Goal: Transaction & Acquisition: Purchase product/service

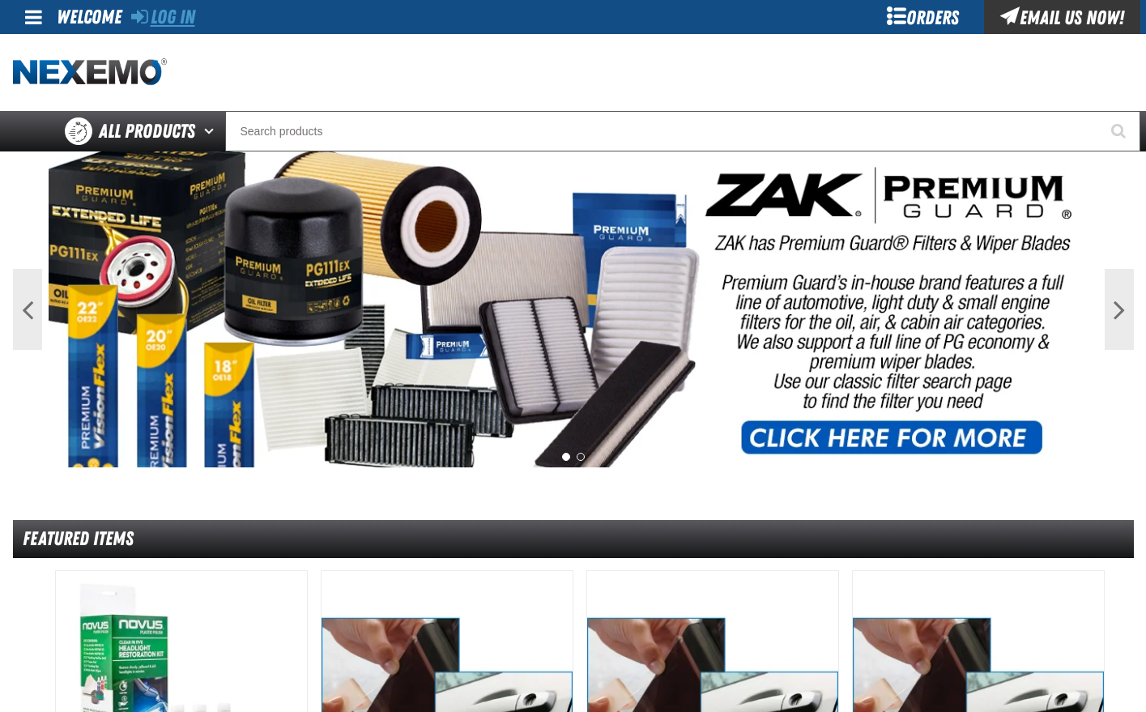
click at [174, 15] on link "Log In" at bounding box center [163, 17] width 64 height 23
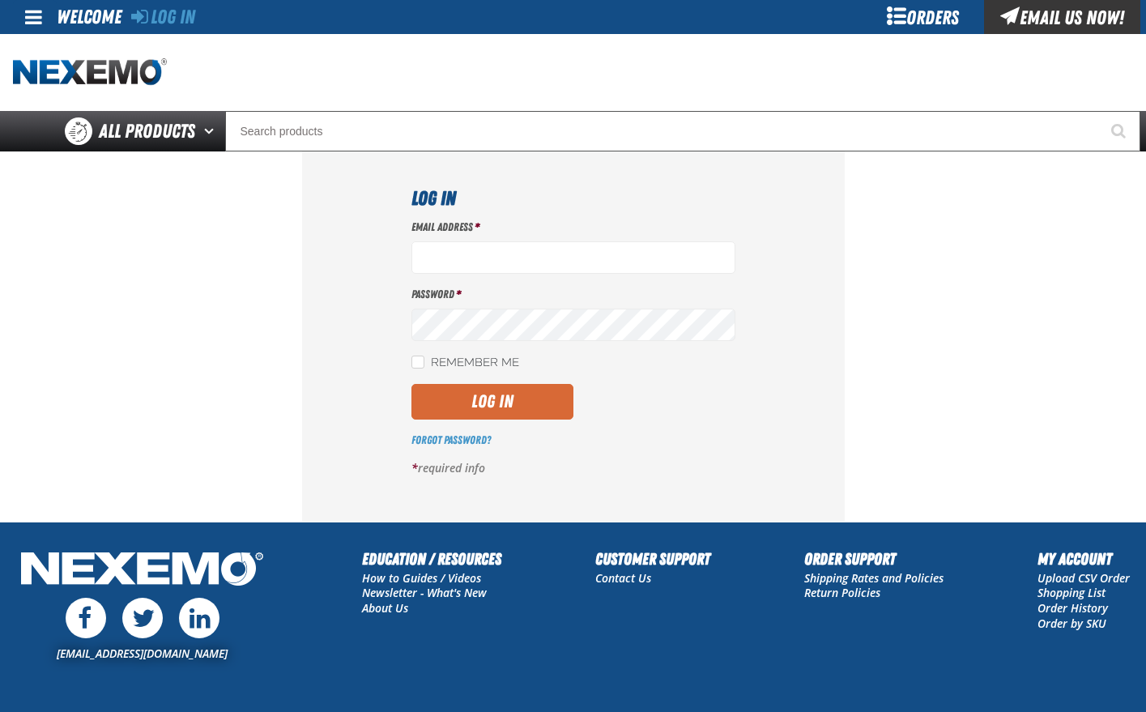
type input "[EMAIL_ADDRESS][DOMAIN_NAME]"
click at [530, 402] on button "Log In" at bounding box center [493, 402] width 162 height 36
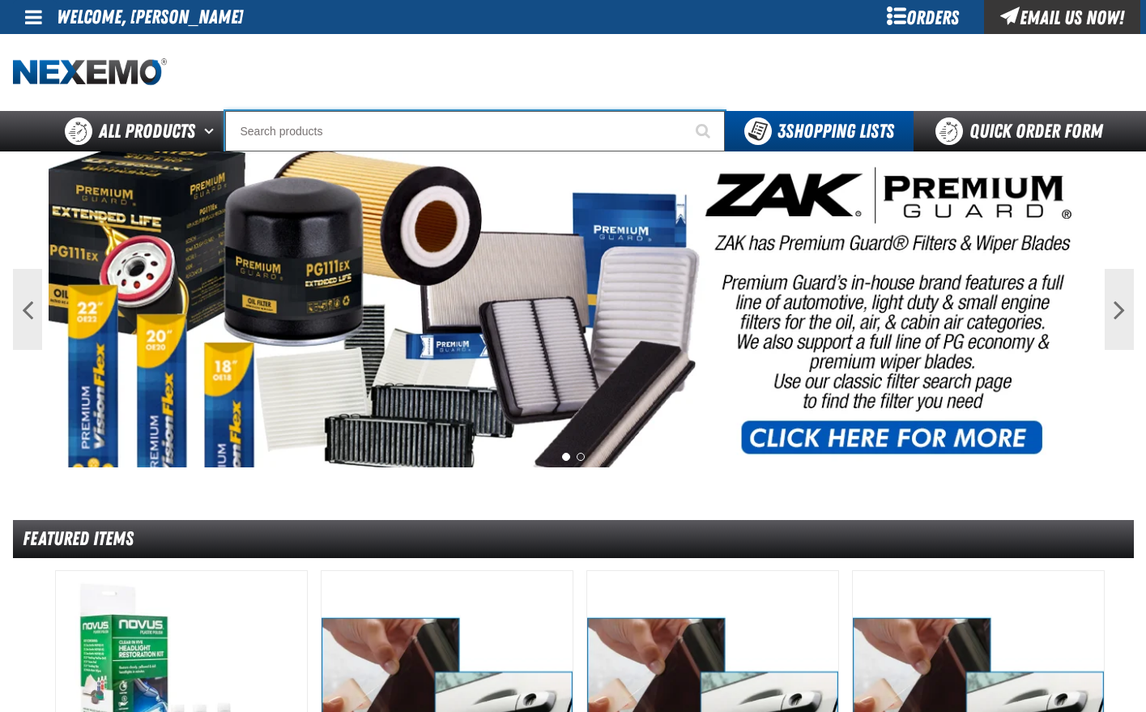
click at [301, 132] on input "Search" at bounding box center [475, 131] width 500 height 41
type input "NI"
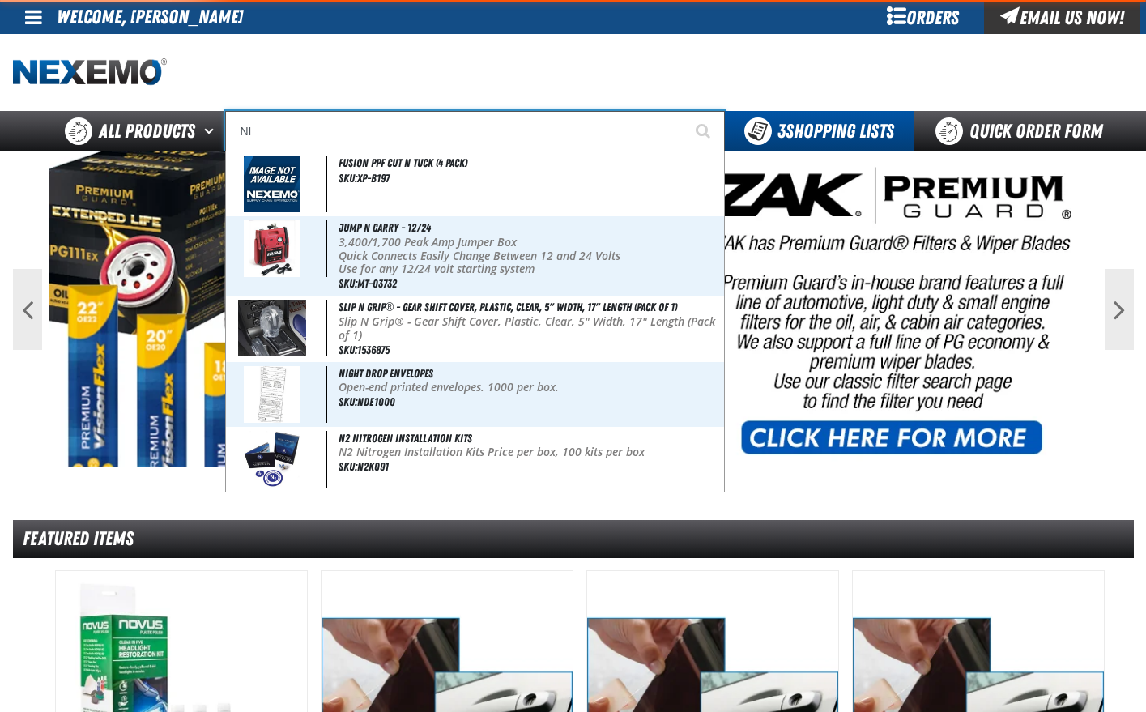
type input "NISSAN"
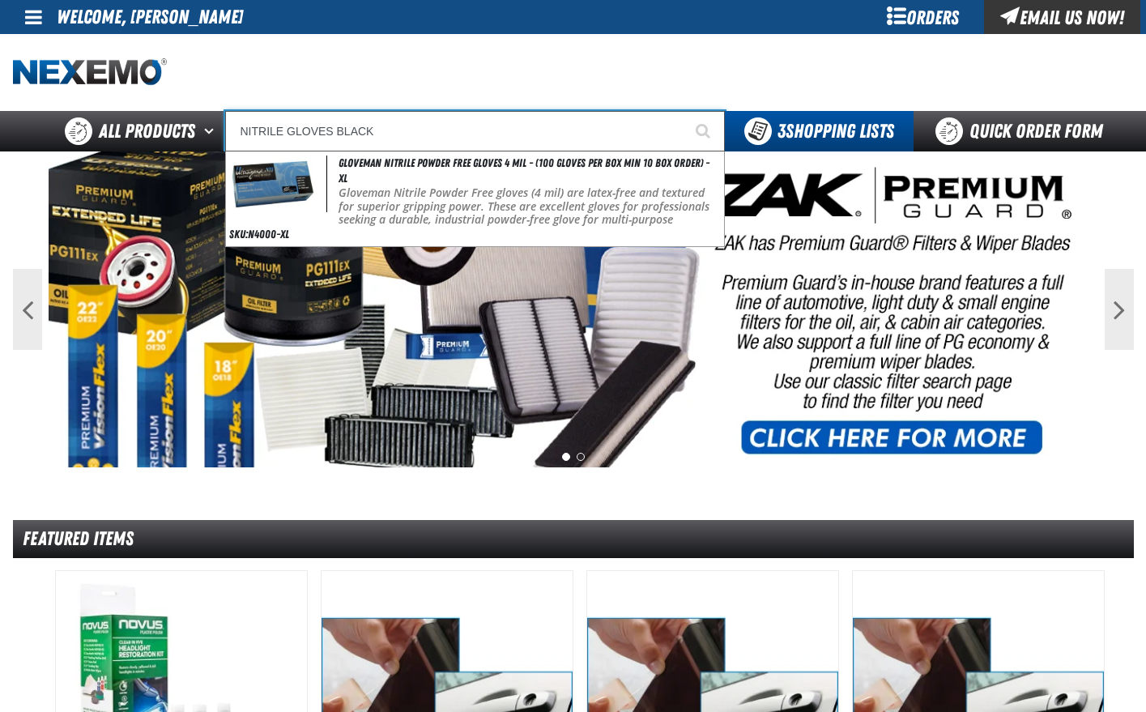
type input "NITRILE GLOVES BLACK"
click at [685, 111] on button "Start Searching" at bounding box center [705, 131] width 41 height 41
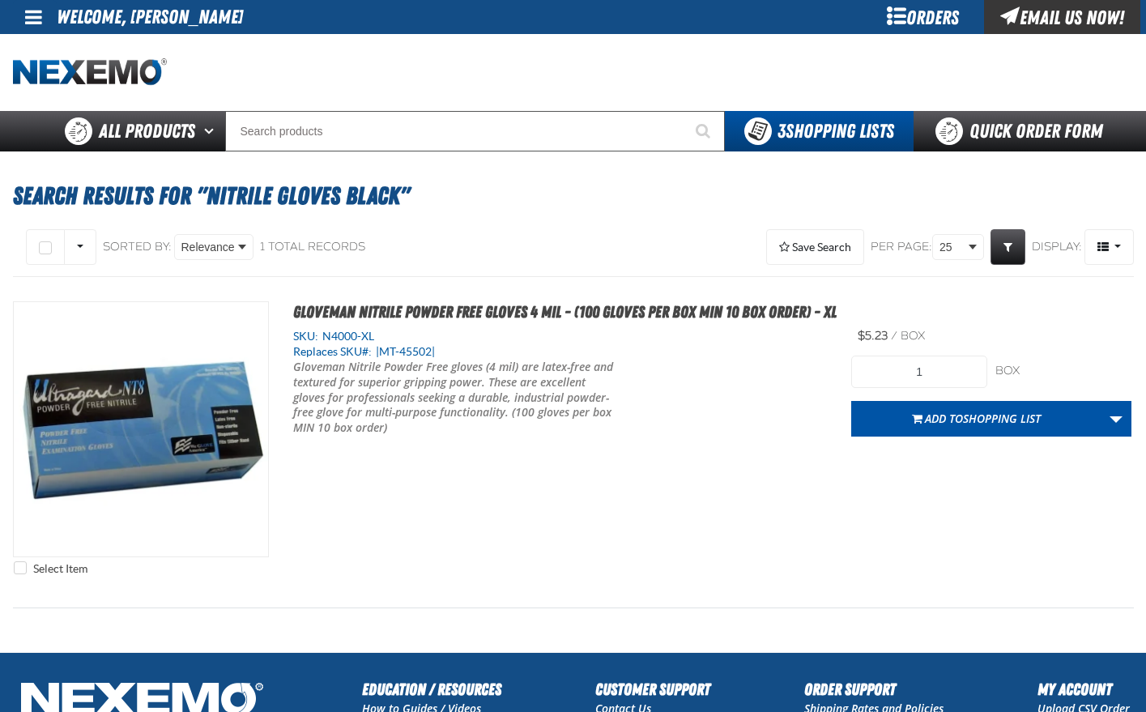
click at [941, 16] on div "Orders" at bounding box center [924, 17] width 122 height 34
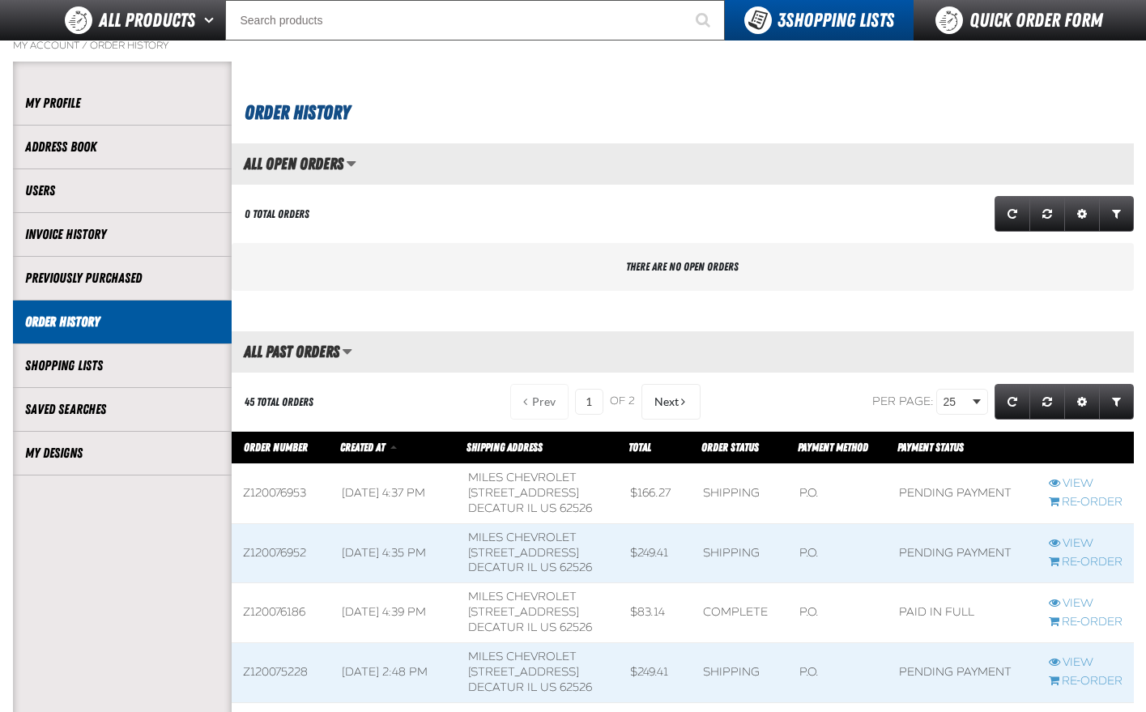
scroll to position [243, 0]
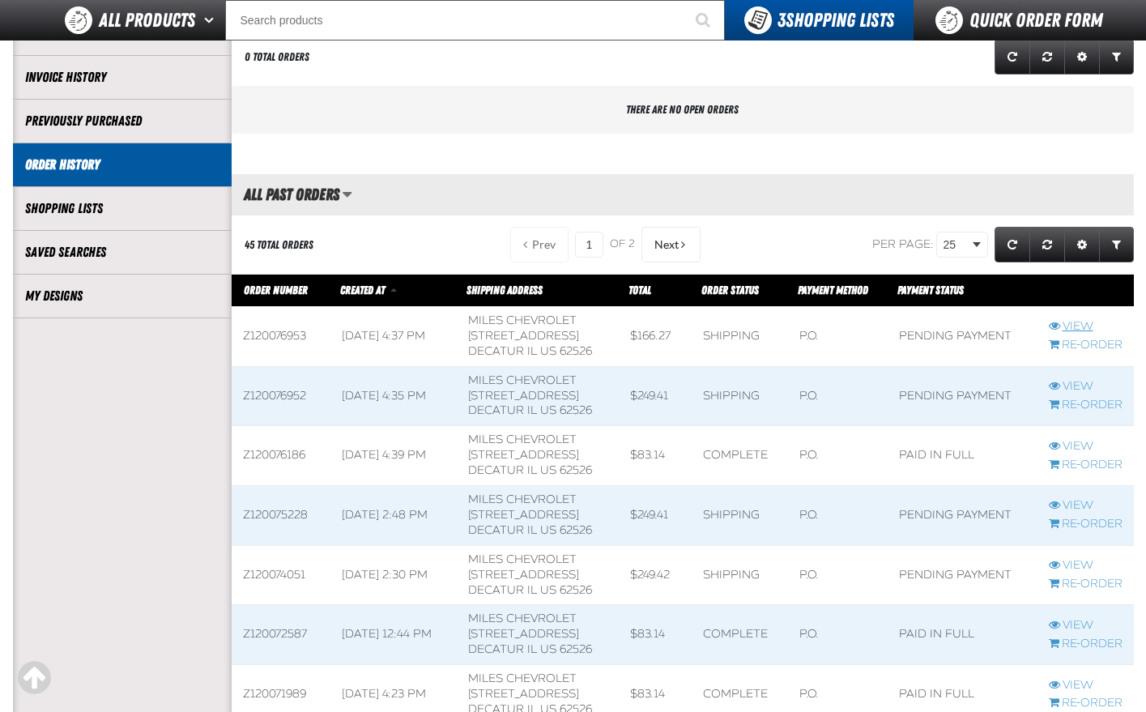
click at [1071, 326] on link "View" at bounding box center [1086, 326] width 74 height 15
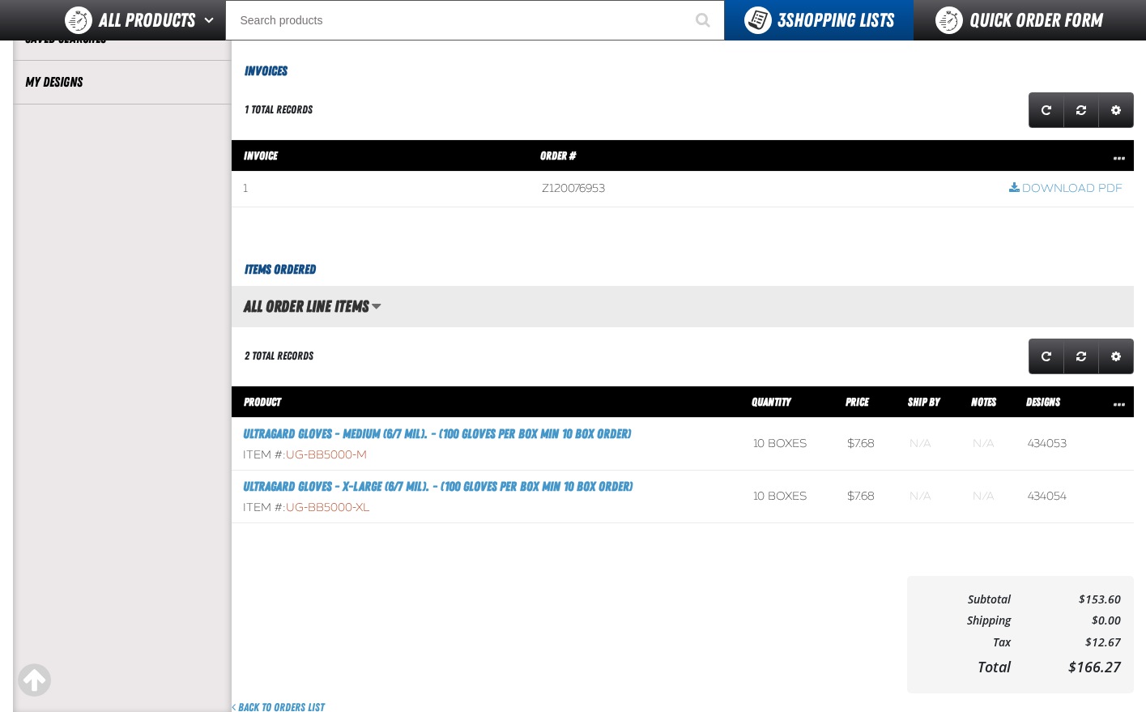
scroll to position [486, 0]
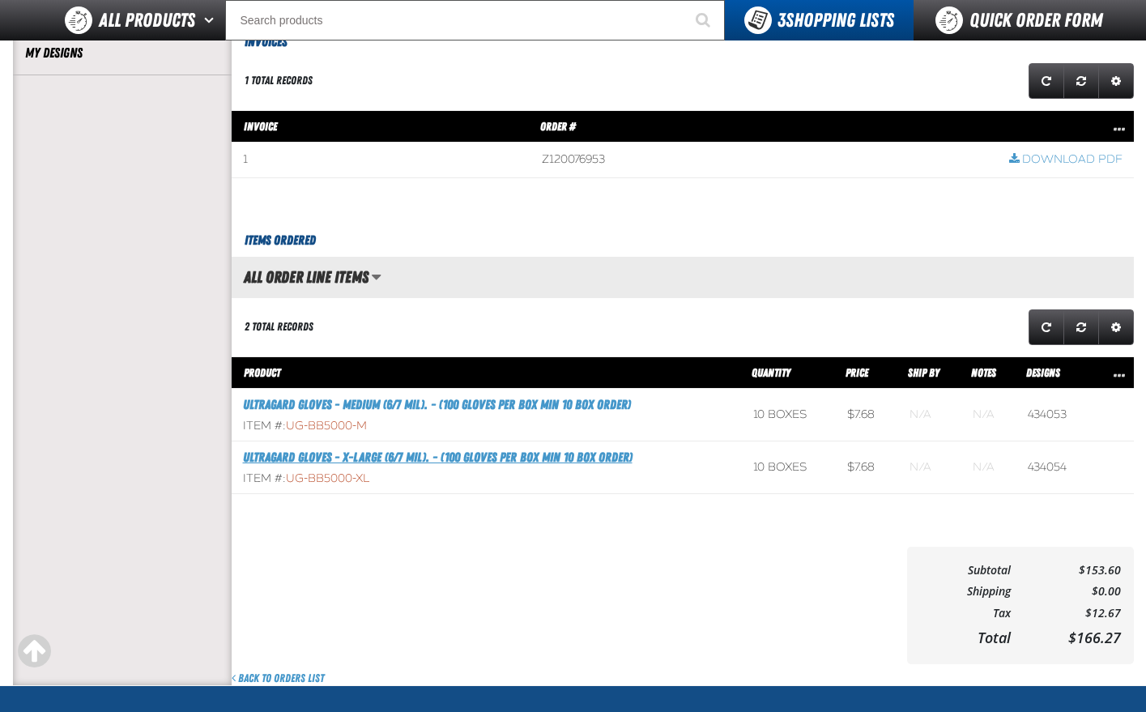
click at [403, 457] on link "Ultragard gloves - X-Large (6/7 mil). - (100 gloves per box MIN 10 box order)" at bounding box center [438, 457] width 390 height 15
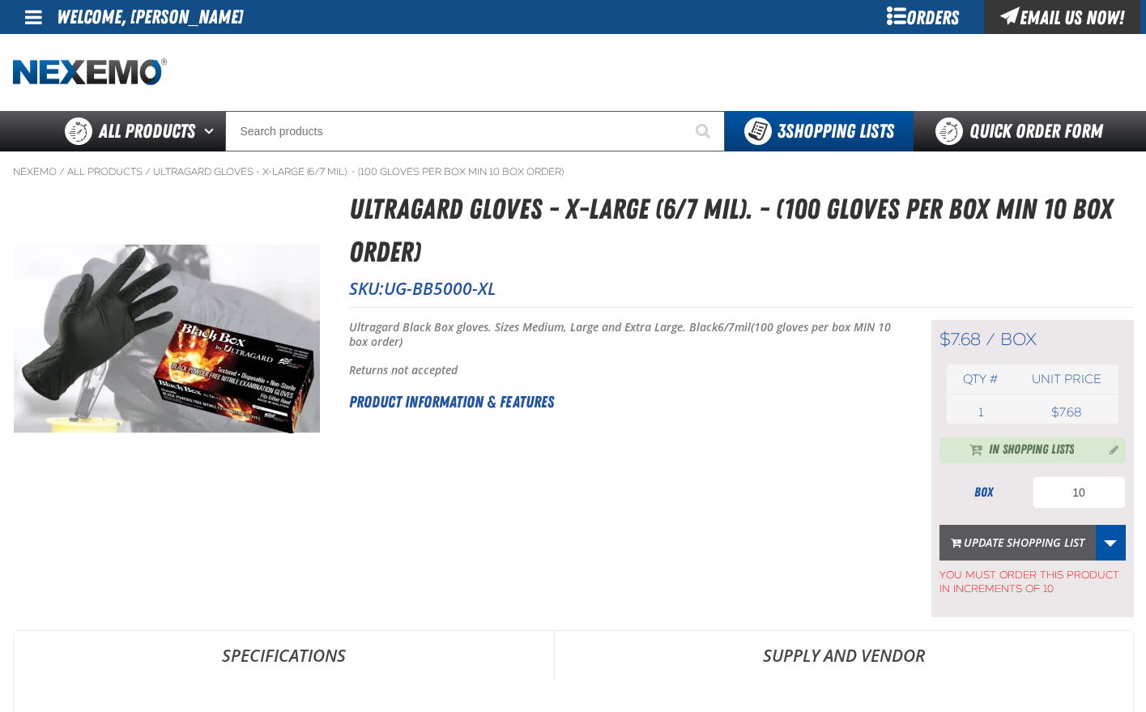
click at [1027, 539] on button "Update Shopping List" at bounding box center [1018, 543] width 156 height 36
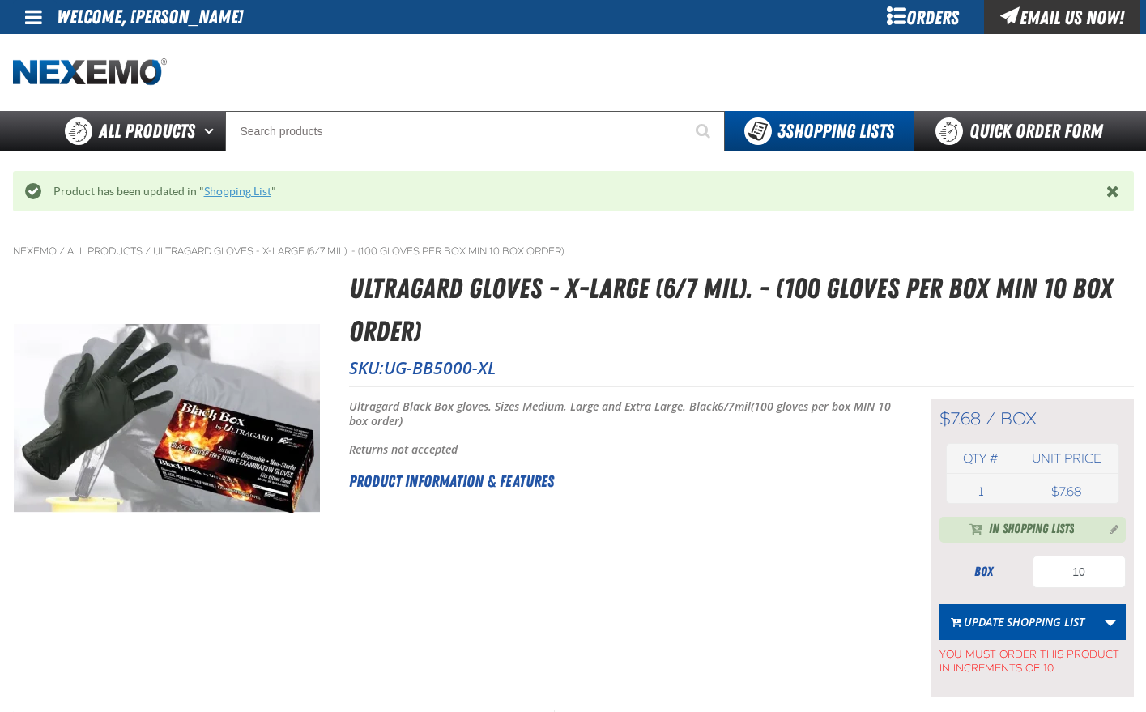
click at [230, 190] on link "Shopping List" at bounding box center [237, 191] width 67 height 13
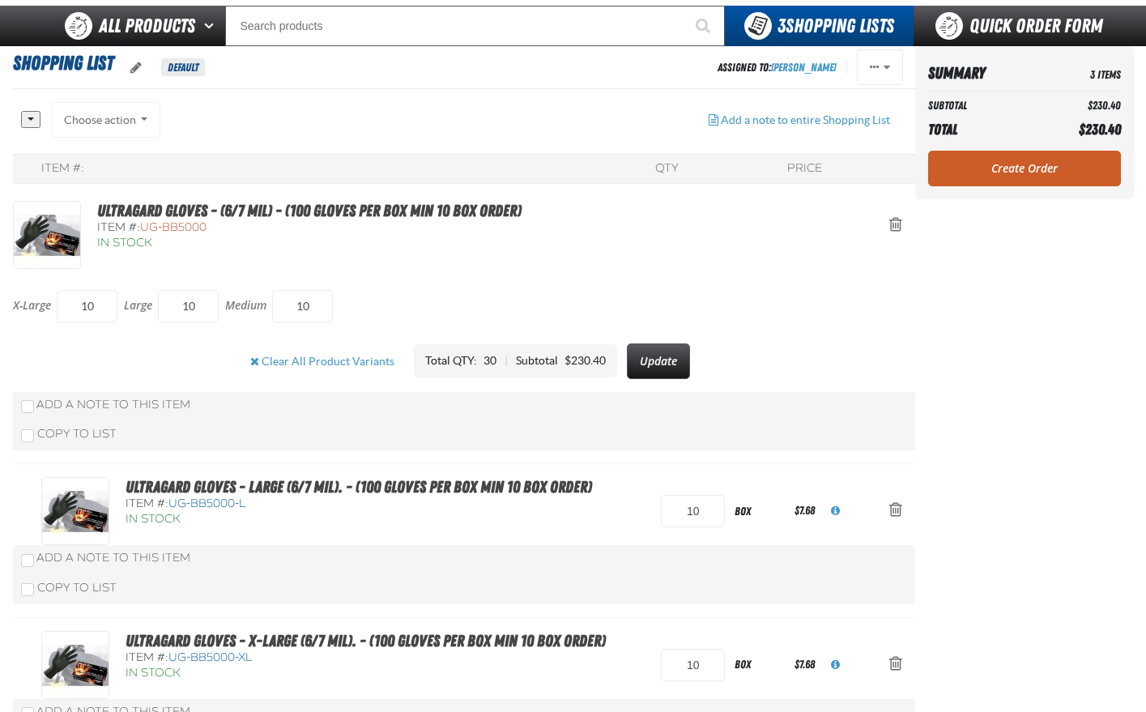
scroll to position [81, 0]
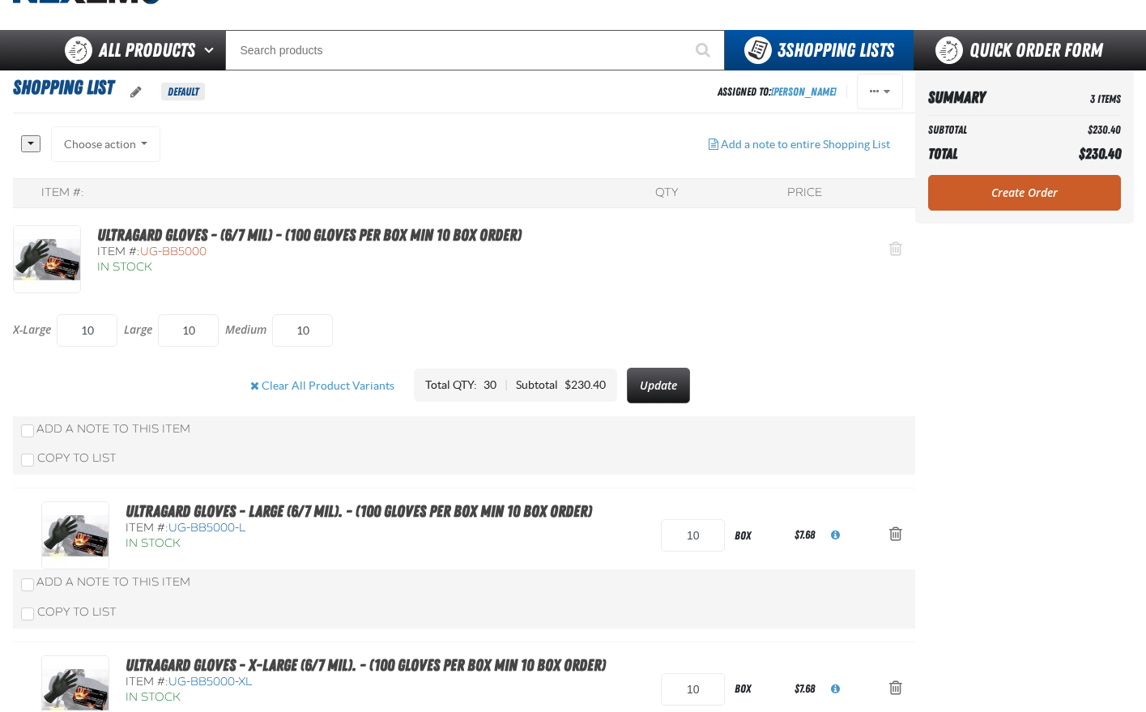
click at [892, 252] on span "Action Remove Ultragard gloves - (6/7 mil) - (100 gloves per box MIN 10 box ord…" at bounding box center [896, 249] width 13 height 16
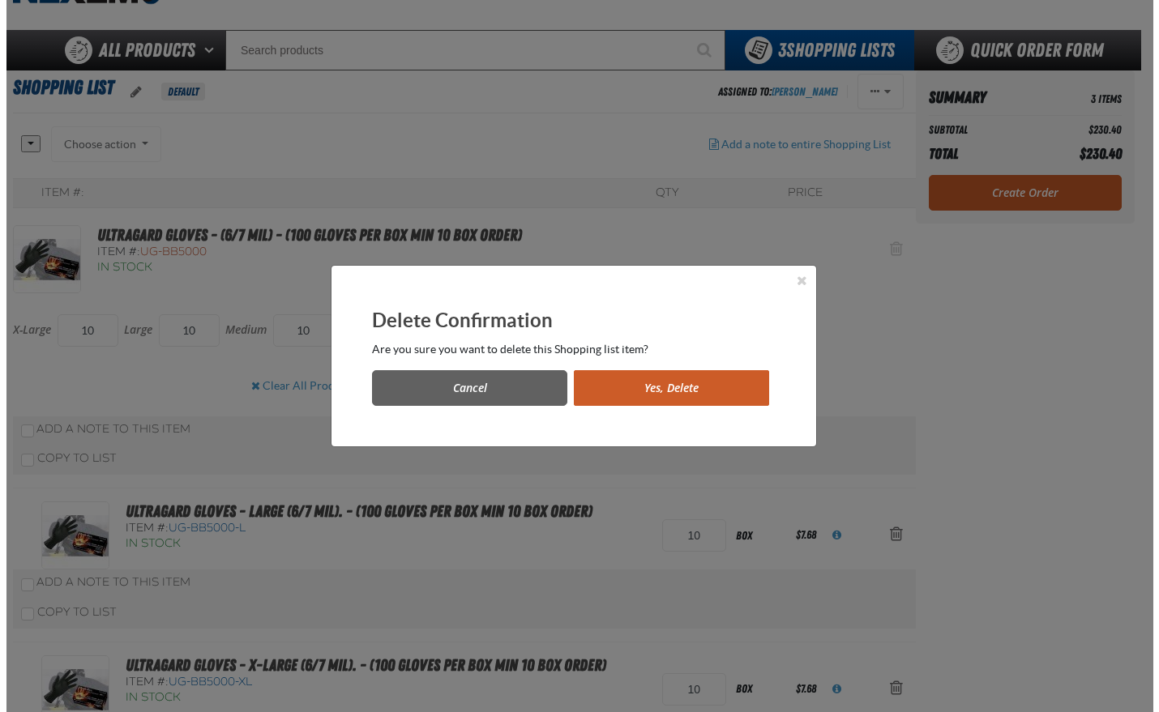
scroll to position [0, 0]
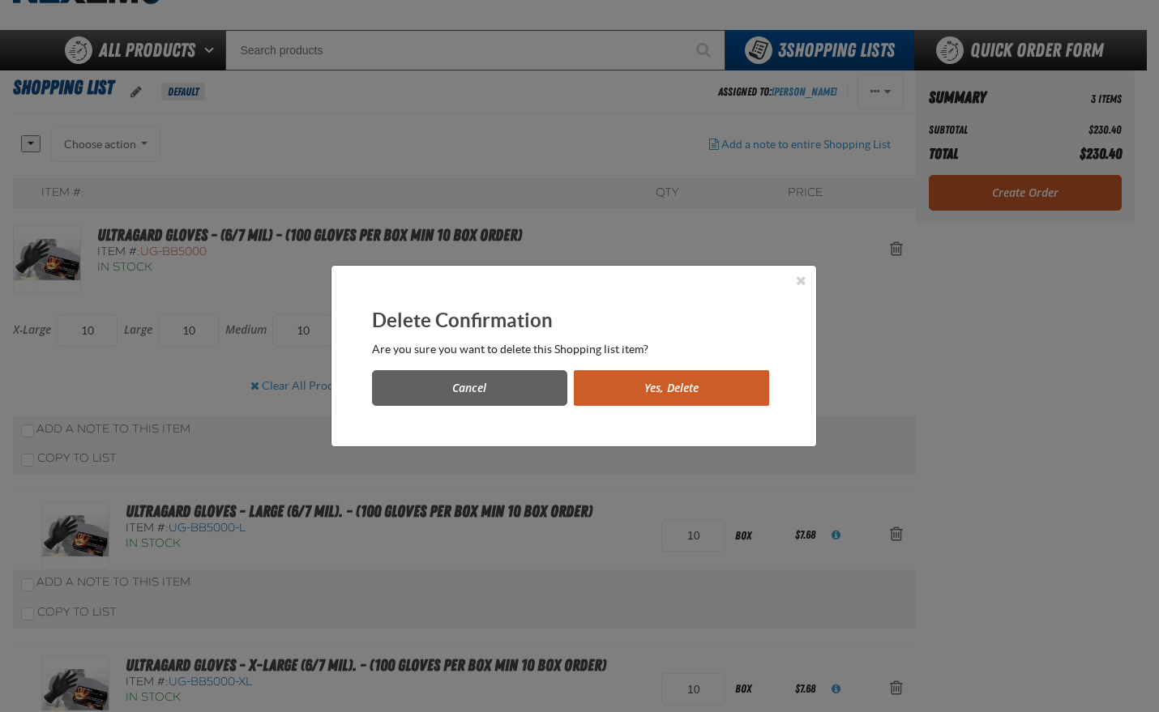
click at [683, 391] on button "Yes, Delete" at bounding box center [671, 388] width 195 height 36
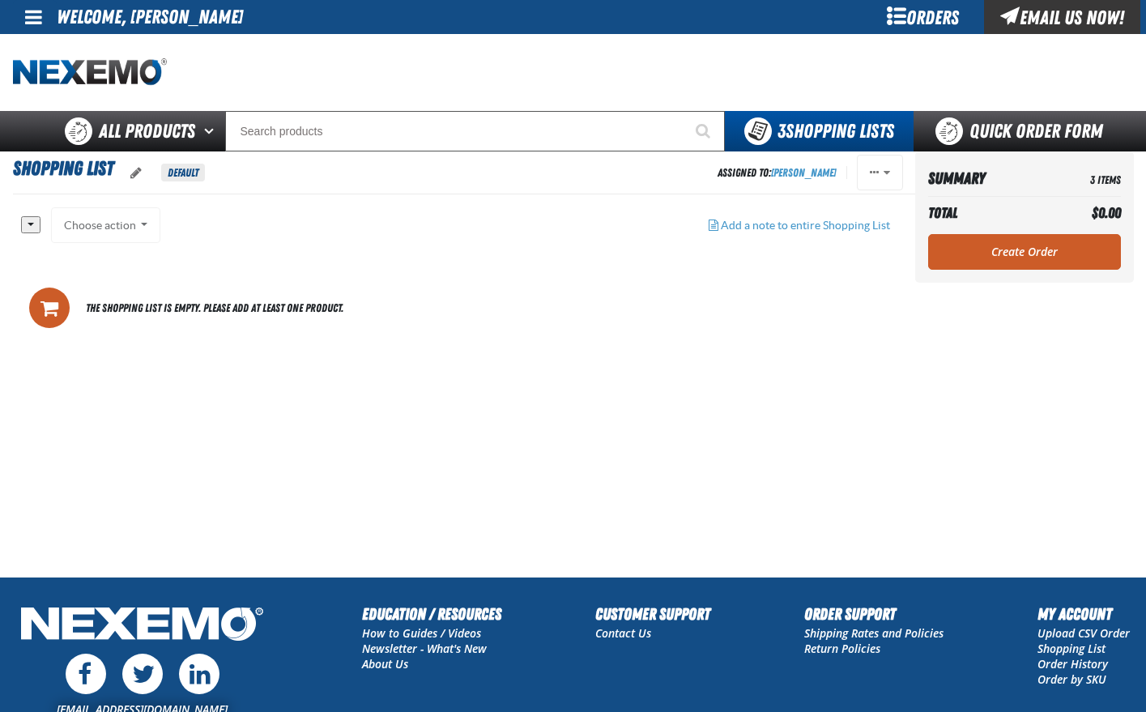
click at [177, 309] on span "The Shopping List is empty. Please add at least one product." at bounding box center [215, 308] width 258 height 23
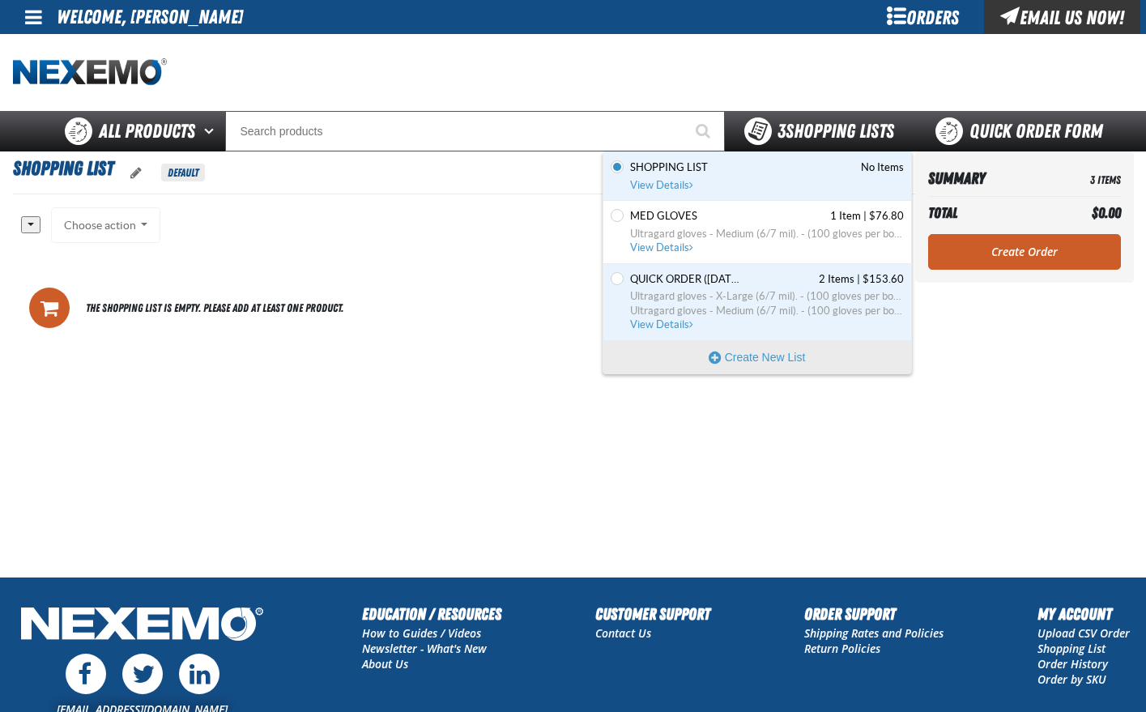
click at [838, 126] on span "3 Shopping Lists" at bounding box center [836, 131] width 117 height 23
click at [659, 324] on span "View Details" at bounding box center [663, 324] width 66 height 12
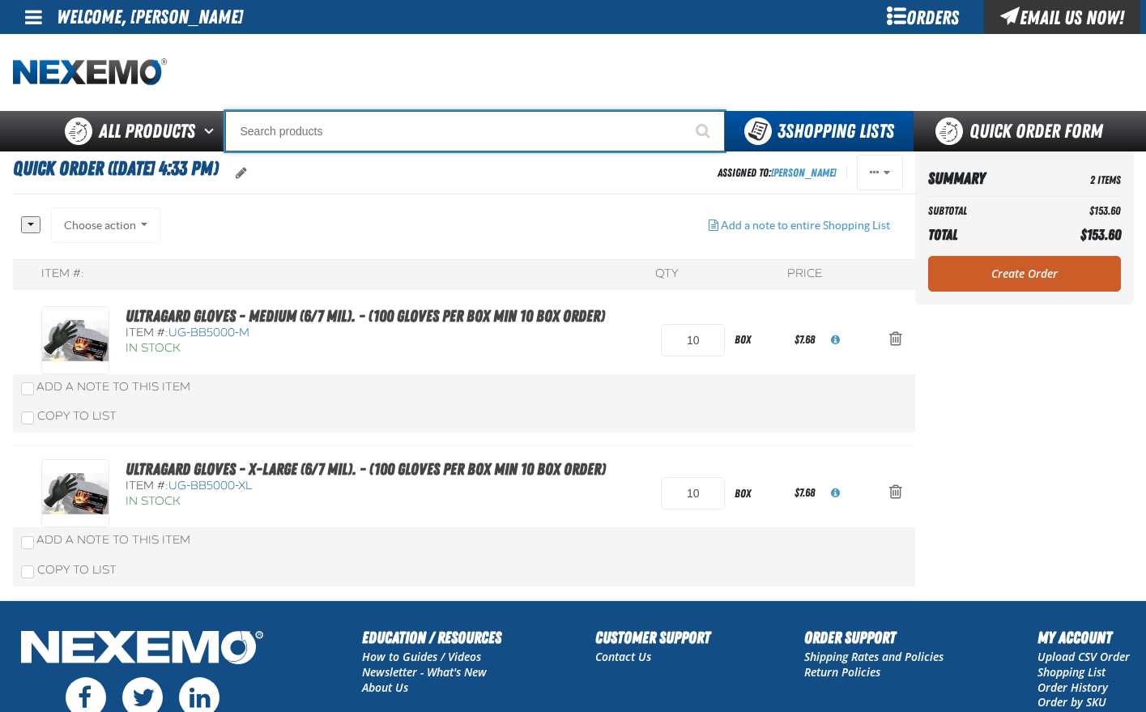
click at [365, 128] on input "Search" at bounding box center [475, 131] width 500 height 41
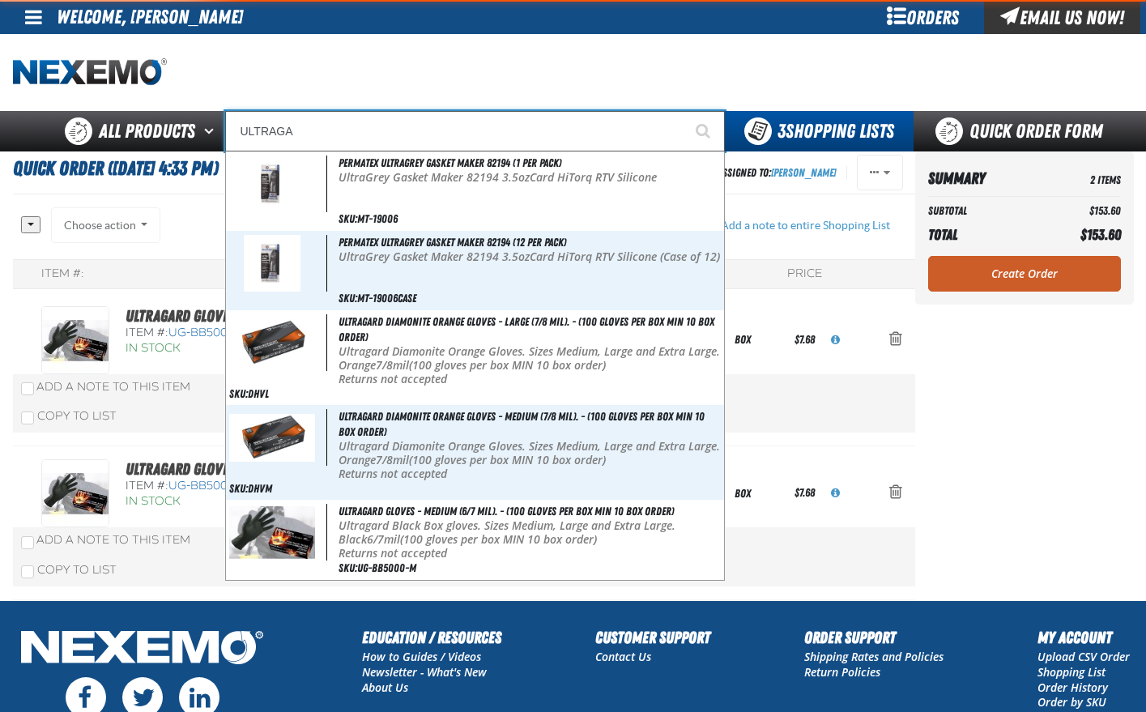
type input "ULTRAGAR"
type input "ULTRAGARd gloves - Medium (6/7 mil). - (100 gloves per box MIN 10 box order)"
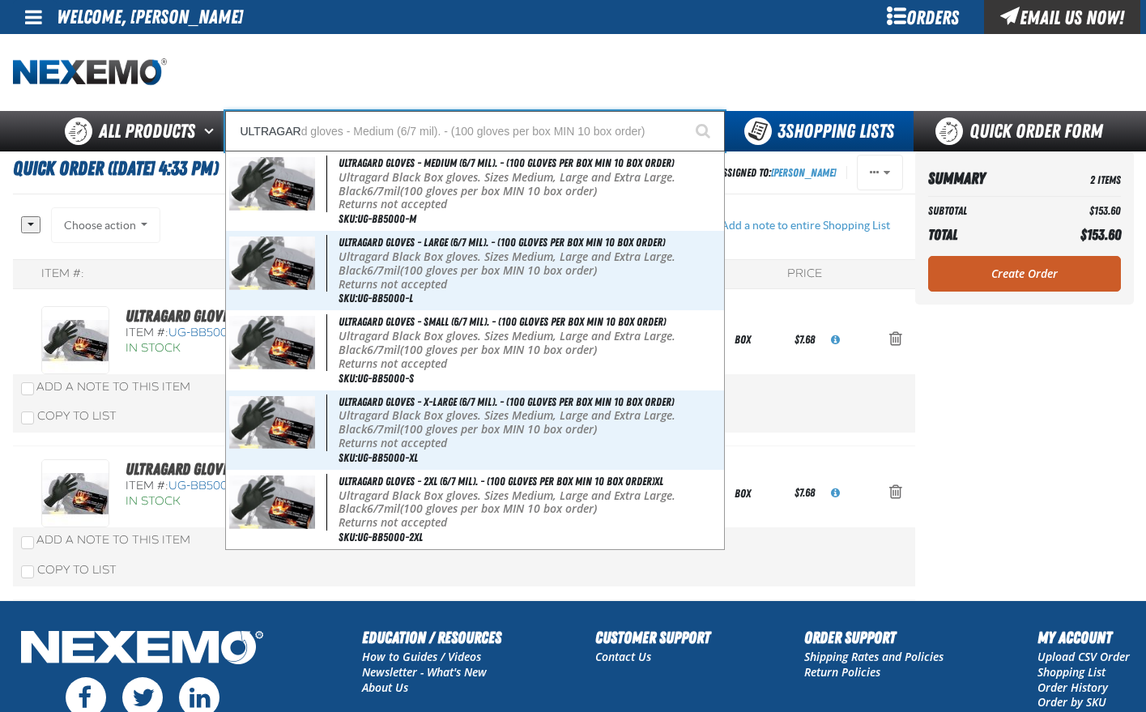
type input "ULTRAGARD"
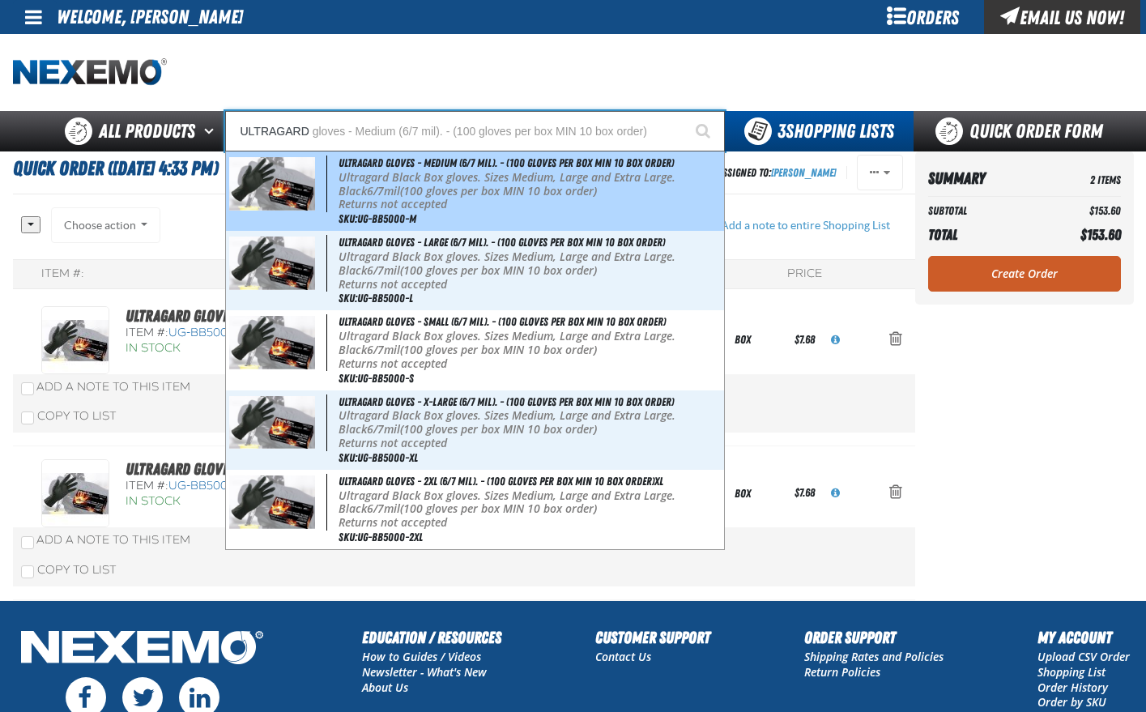
type input "ULTRAGARD gloves - Medium (6/7 mil). - (100 gloves per box MIN 10 box order)"
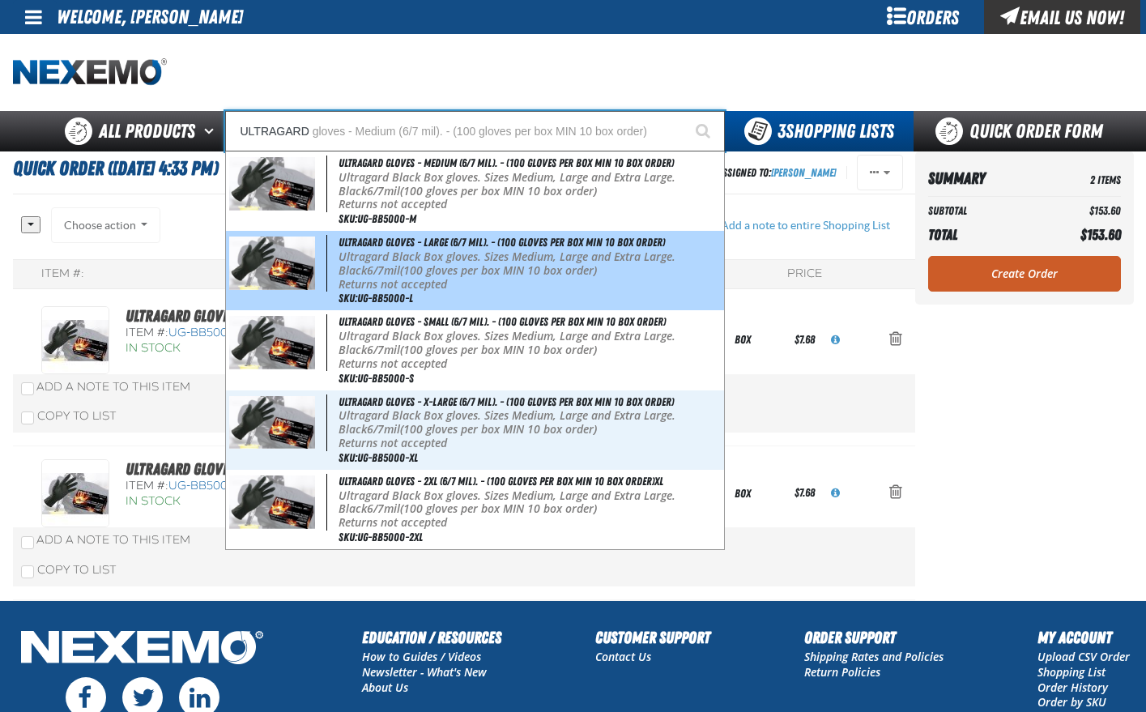
click at [398, 262] on p "Ultragard Black Box gloves. Sizes Medium, Large and Extra Large. Black 6/7mil (…" at bounding box center [530, 264] width 382 height 28
type input "Ultragard gloves - Large (6/7 mil). - (100 gloves per box MIN 10 box order)"
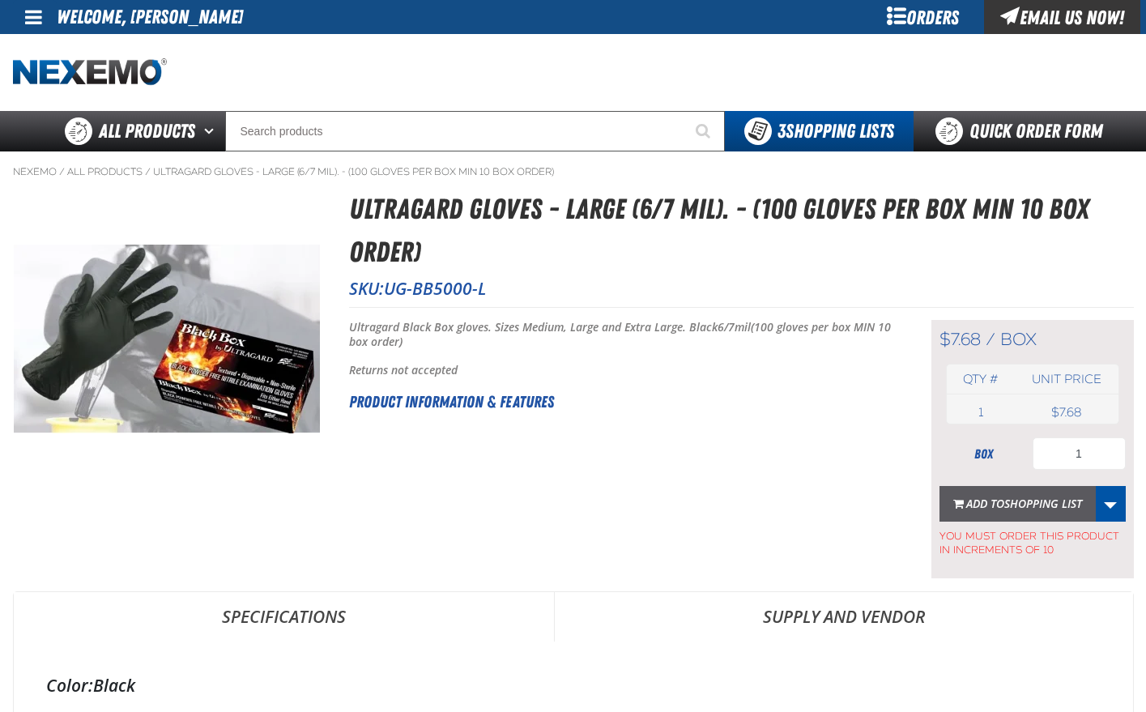
click at [1053, 500] on span "Shopping List" at bounding box center [1044, 503] width 78 height 15
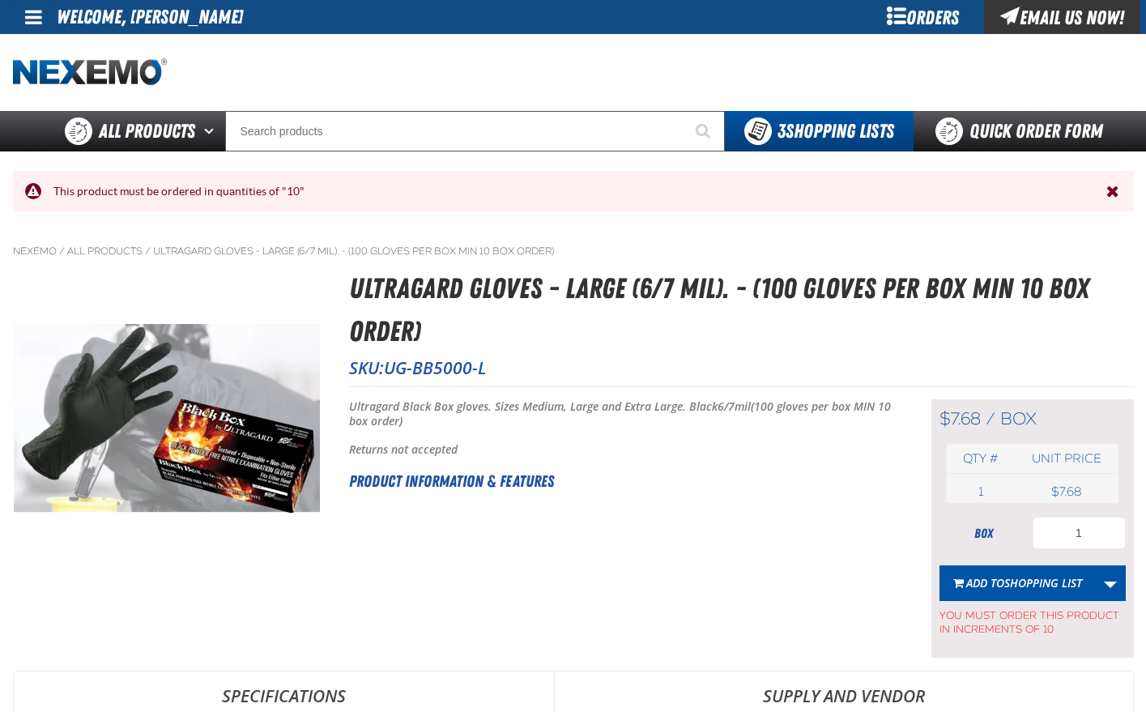
click at [682, 490] on h2 "Product Information & Features" at bounding box center [620, 481] width 542 height 24
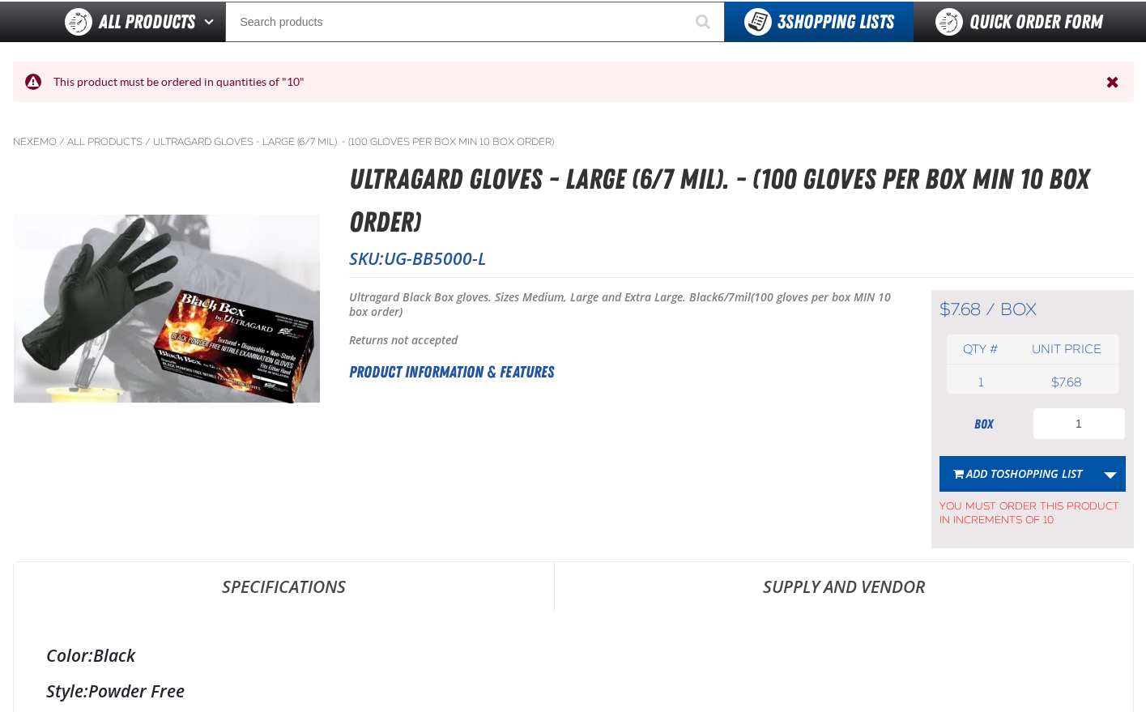
scroll to position [81, 0]
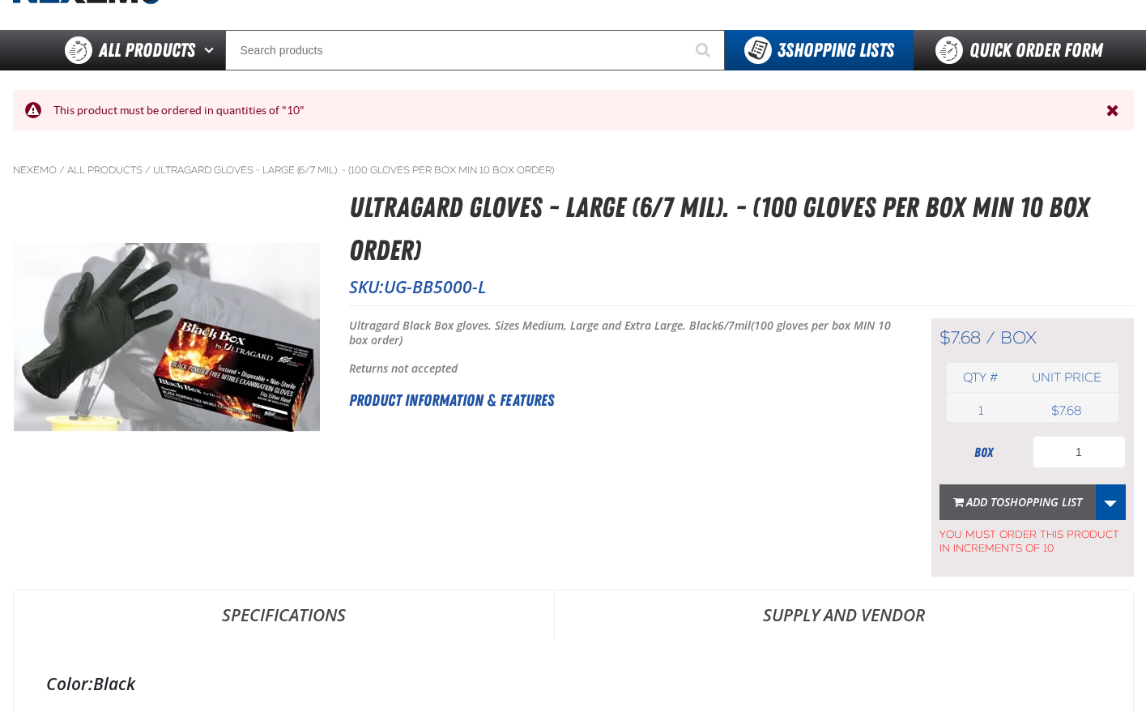
click at [1021, 502] on span "Shopping List" at bounding box center [1044, 501] width 78 height 15
click at [1092, 455] on input "1" at bounding box center [1079, 452] width 93 height 32
type input "10"
click at [1053, 497] on span "Shopping List" at bounding box center [1044, 501] width 78 height 15
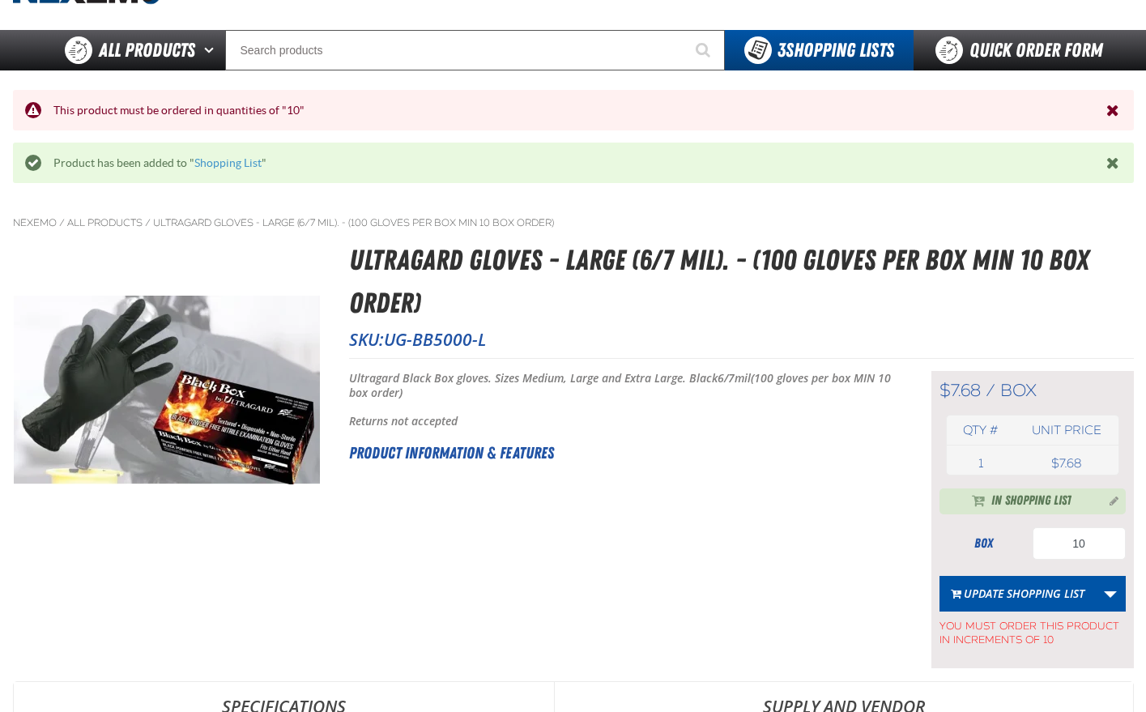
click at [189, 163] on div "Product has been added to " Shopping List "" at bounding box center [573, 163] width 1065 height 15
click at [215, 161] on link "Shopping List" at bounding box center [227, 162] width 67 height 13
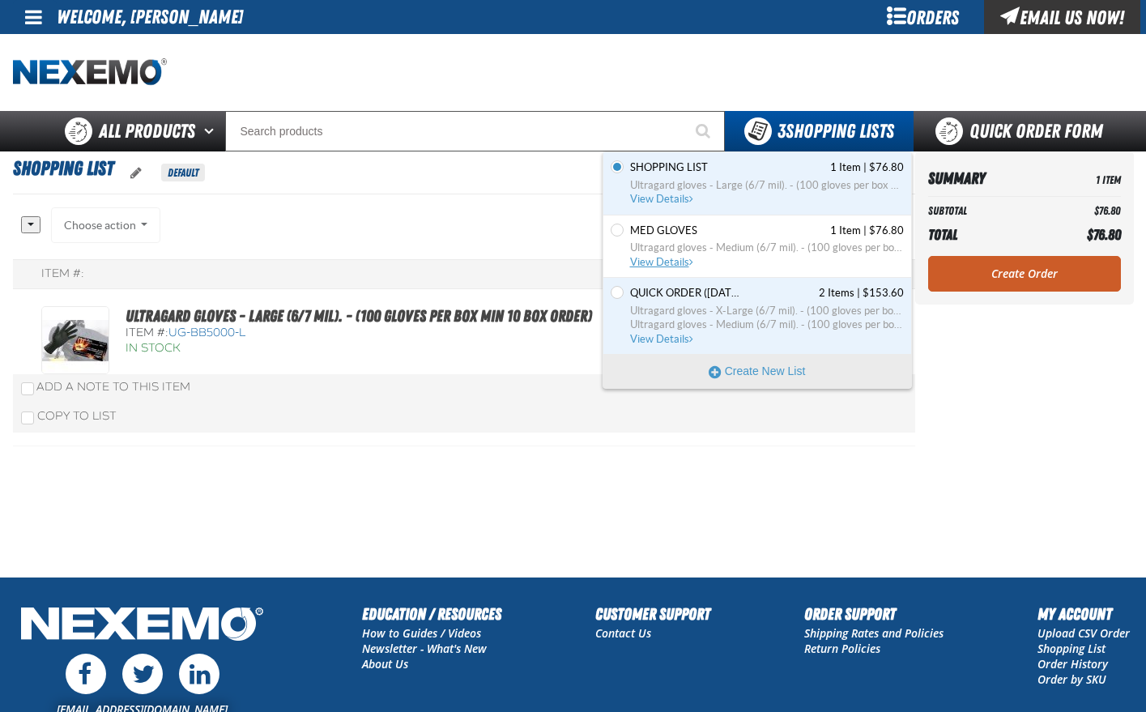
click at [749, 243] on span "Ultragard gloves - Medium (6/7 mil). - (100 gloves per box MIN 10 box order)" at bounding box center [767, 248] width 274 height 15
click at [693, 183] on span "Ultragard gloves - Large (6/7 mil). - (100 gloves per box MIN 10 box order)" at bounding box center [767, 185] width 274 height 15
click at [615, 291] on input "Set the Quick Order ([DATE] 4:33 PM) as Default" at bounding box center [617, 292] width 13 height 13
radio input "true"
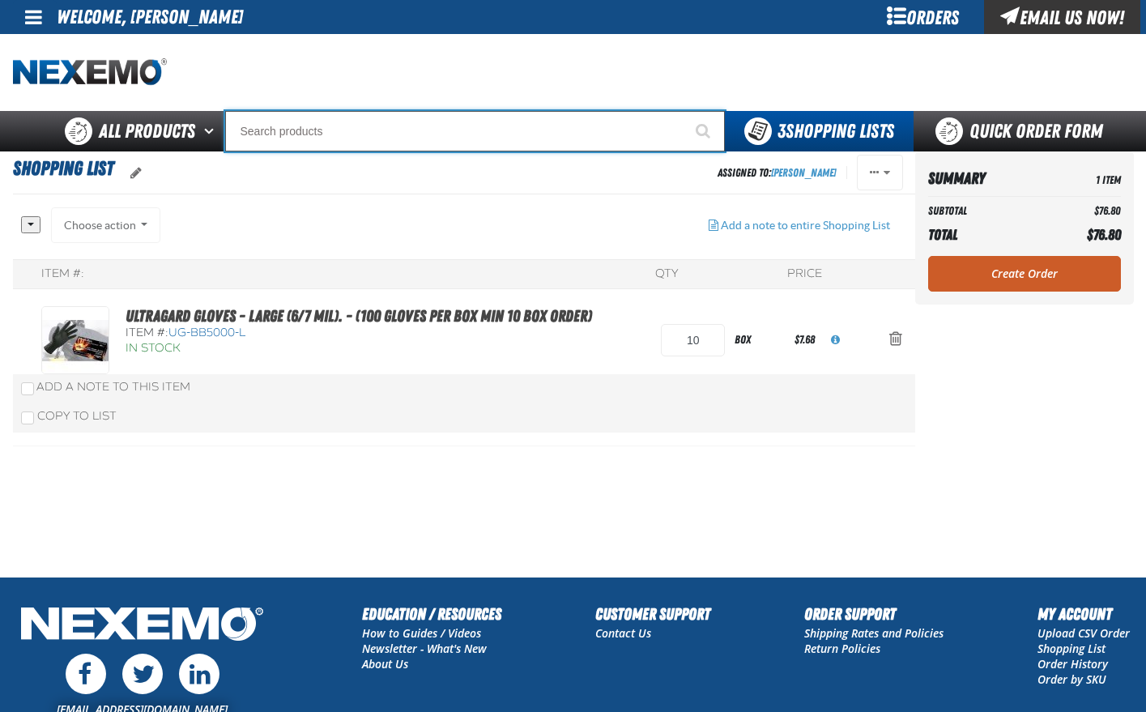
click at [267, 134] on input "Search" at bounding box center [475, 131] width 500 height 41
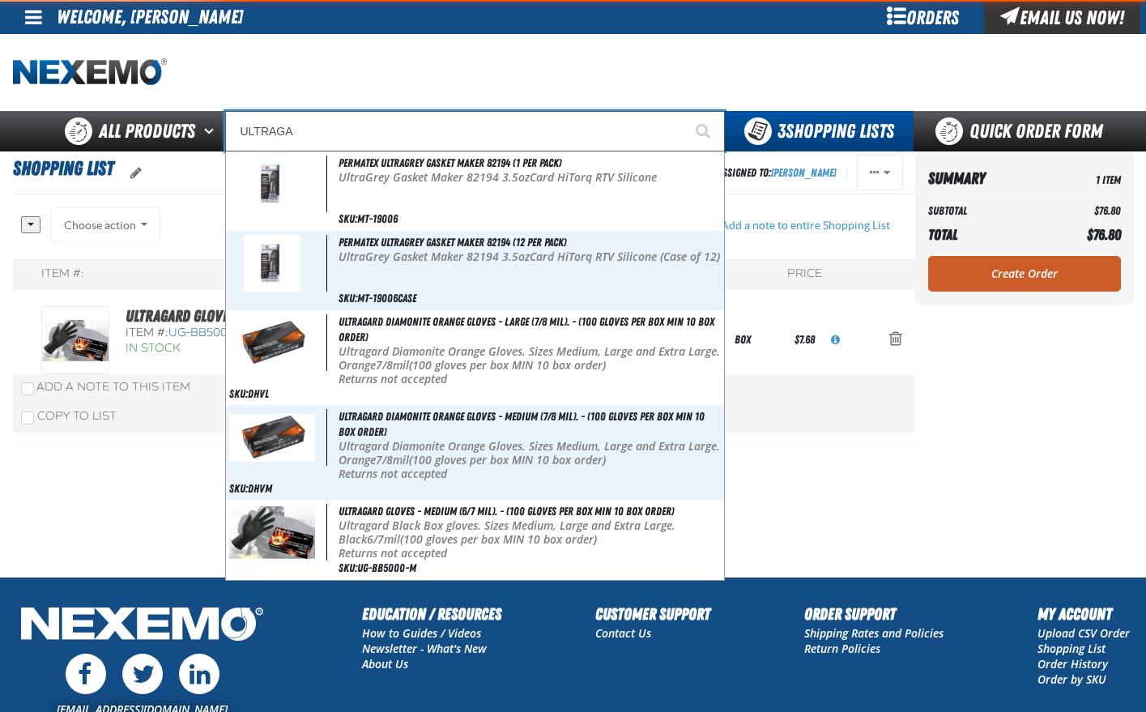
type input "ULTRAGAR"
type input "ULTRAGARd gloves - Medium (6/7 mil). - (100 gloves per box MIN 10 box order)"
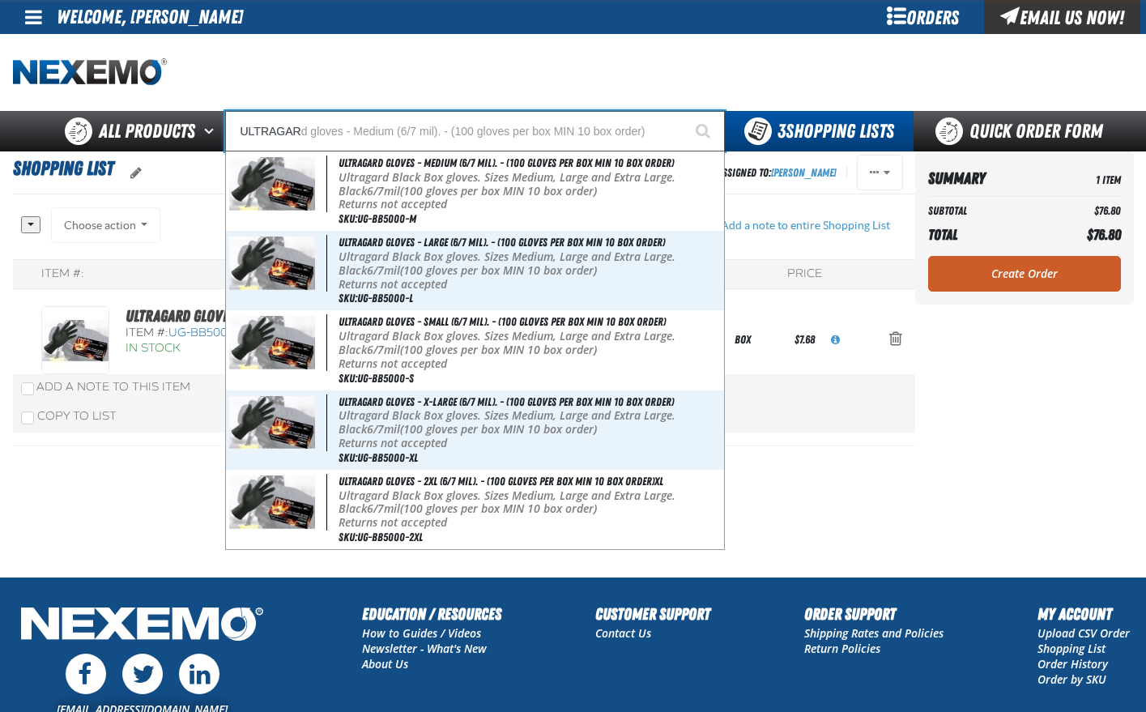
type input "ULTRAGARD"
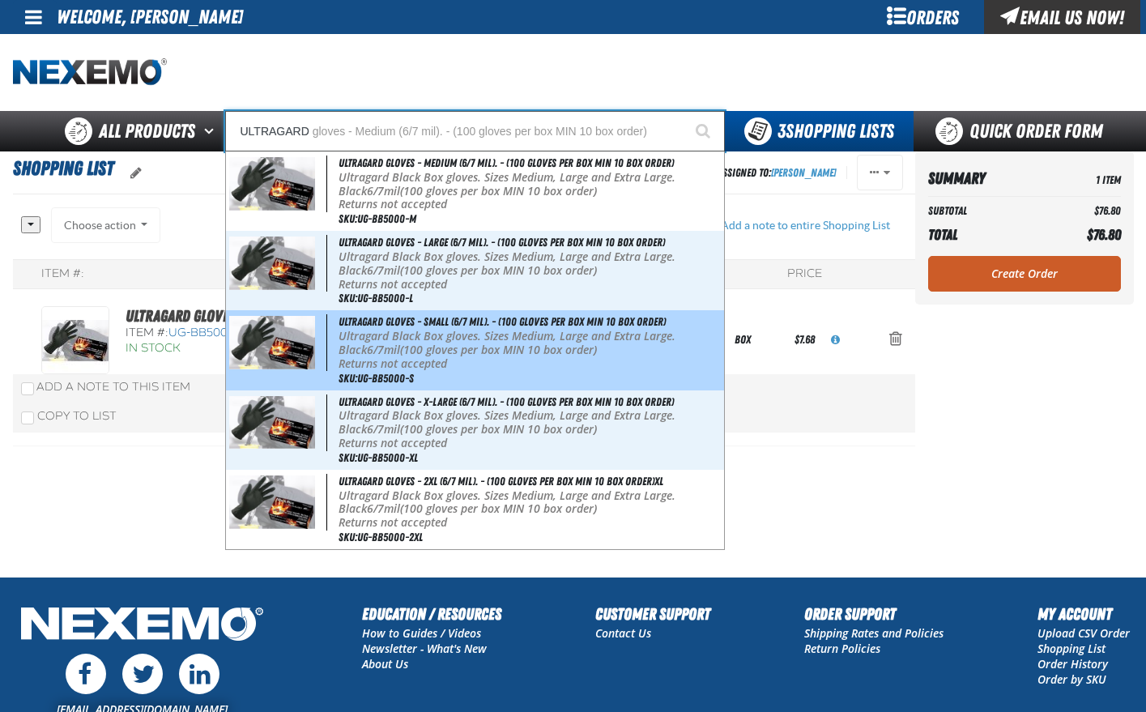
type input "ULTRAGARD gloves - Medium (6/7 mil). - (100 gloves per box MIN 10 box order)"
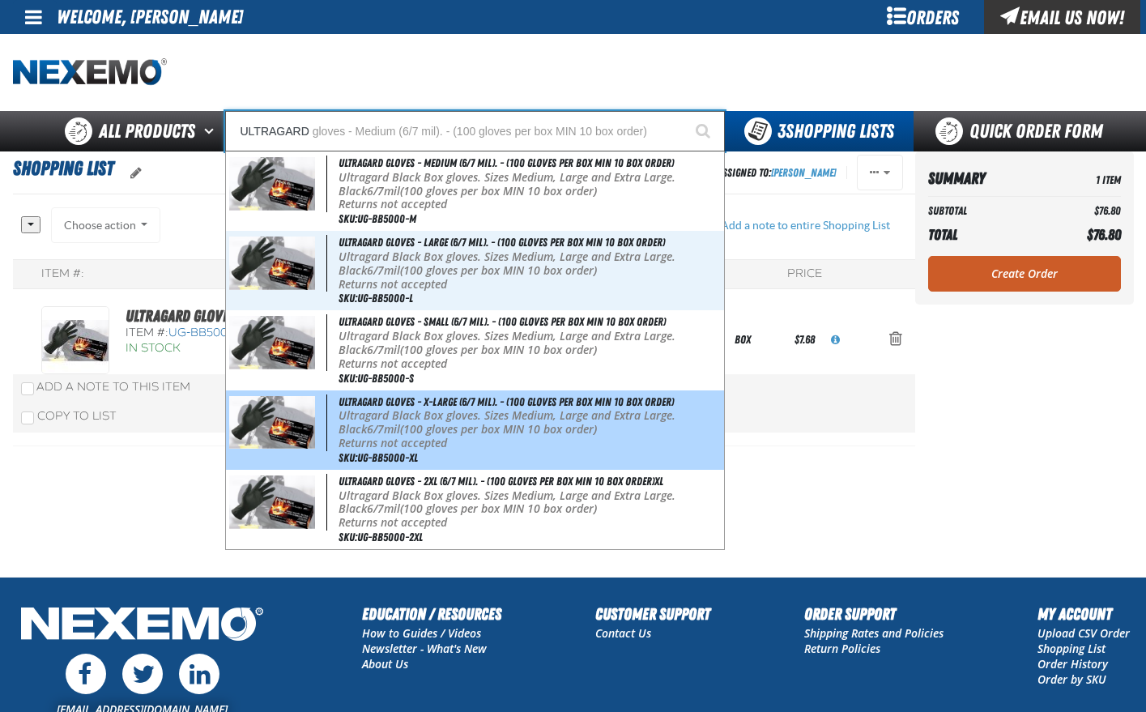
click at [406, 416] on p "Ultragard Black Box gloves. Sizes Medium, Large and Extra Large. Black 6/7mil (…" at bounding box center [530, 423] width 382 height 28
type input "Ultragard gloves - X-Large (6/7 mil). - (100 gloves per box MIN 10 box order)"
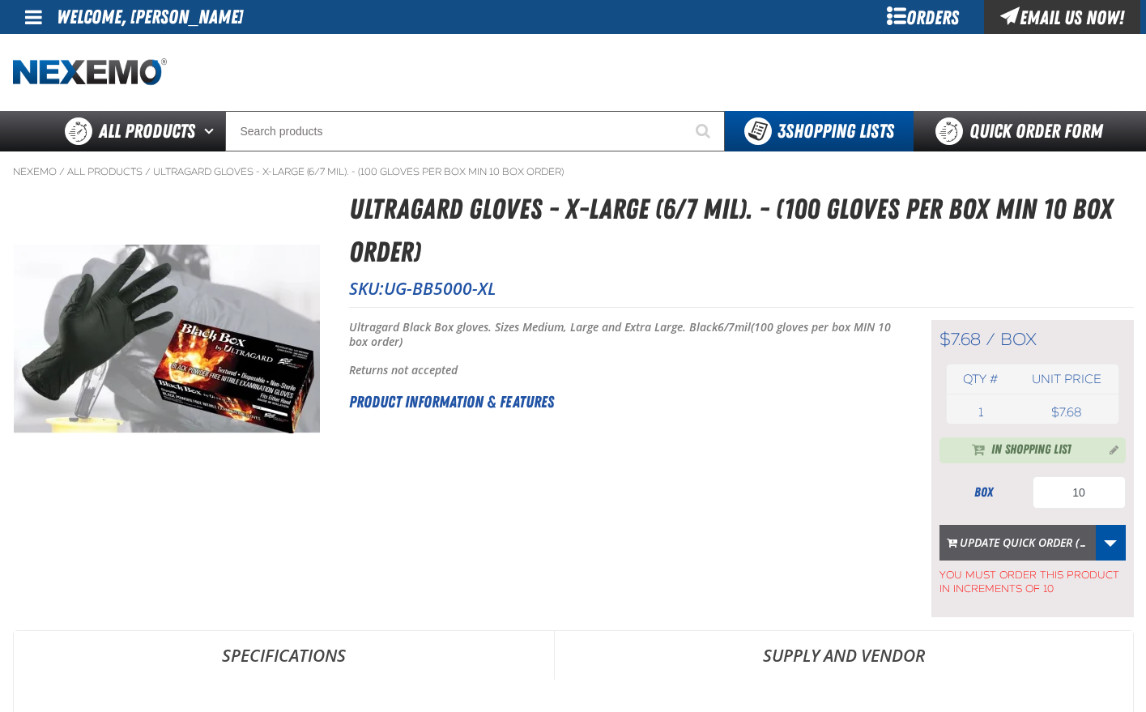
click at [1065, 541] on button "Update Quick Order (…" at bounding box center [1018, 543] width 156 height 36
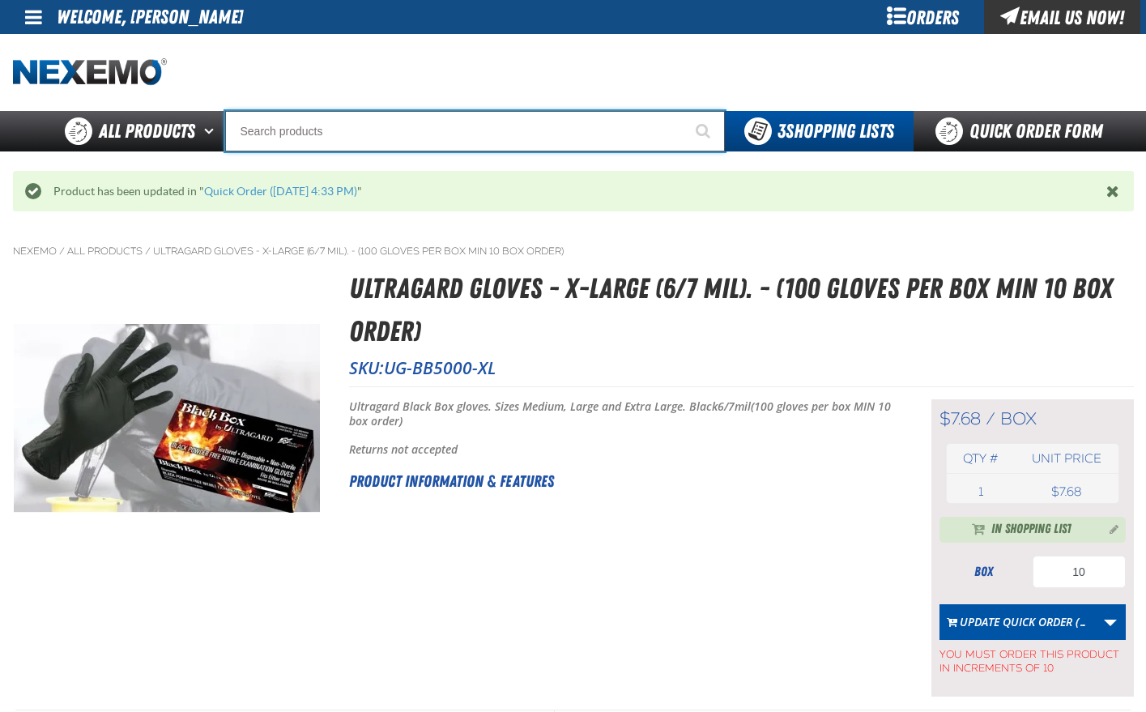
click at [418, 133] on input "Search" at bounding box center [475, 131] width 500 height 41
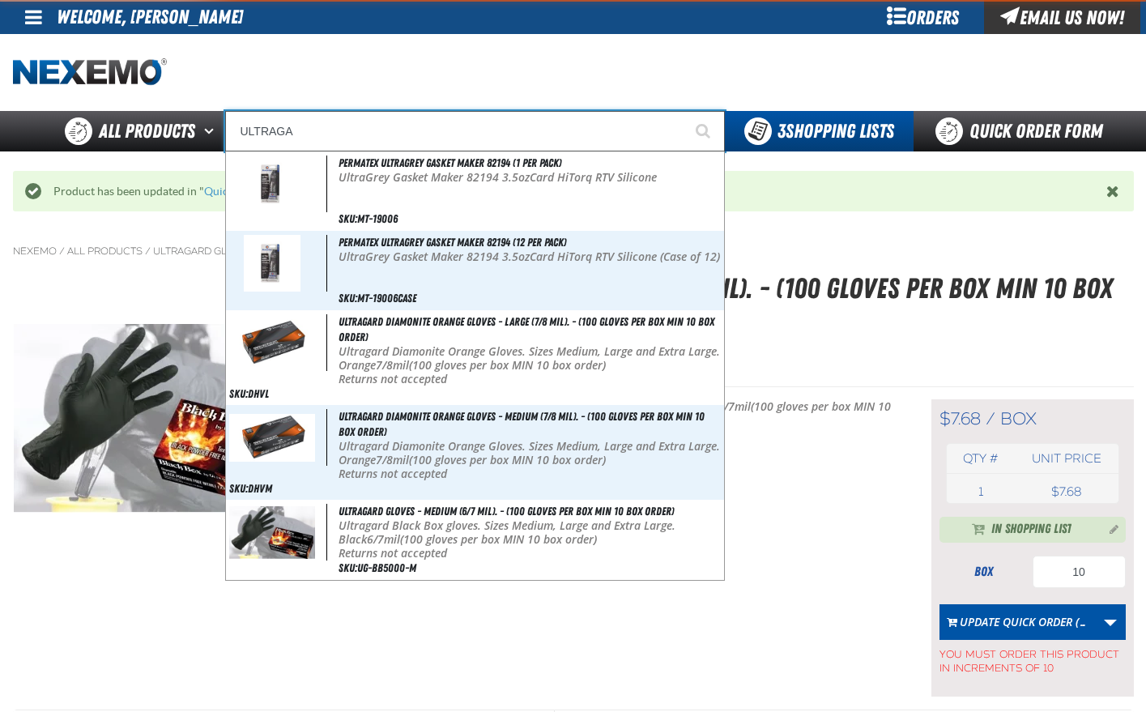
type input "ULTRAGAR"
type input "ULTRAGARd gloves - Medium (6/7 mil). - (100 gloves per box MIN 10 box order)"
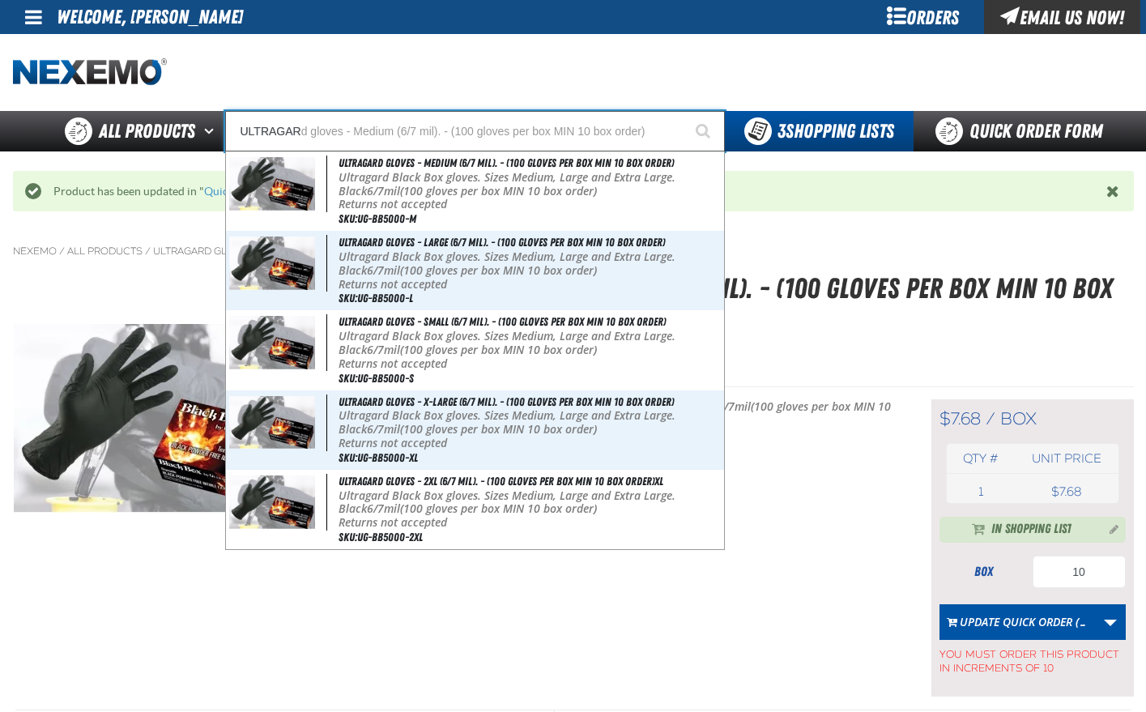
type input "ULTRAGARD"
type input "ULTRAGARD gloves - Medium (6/7 mil). - (100 gloves per box MIN 10 box order)"
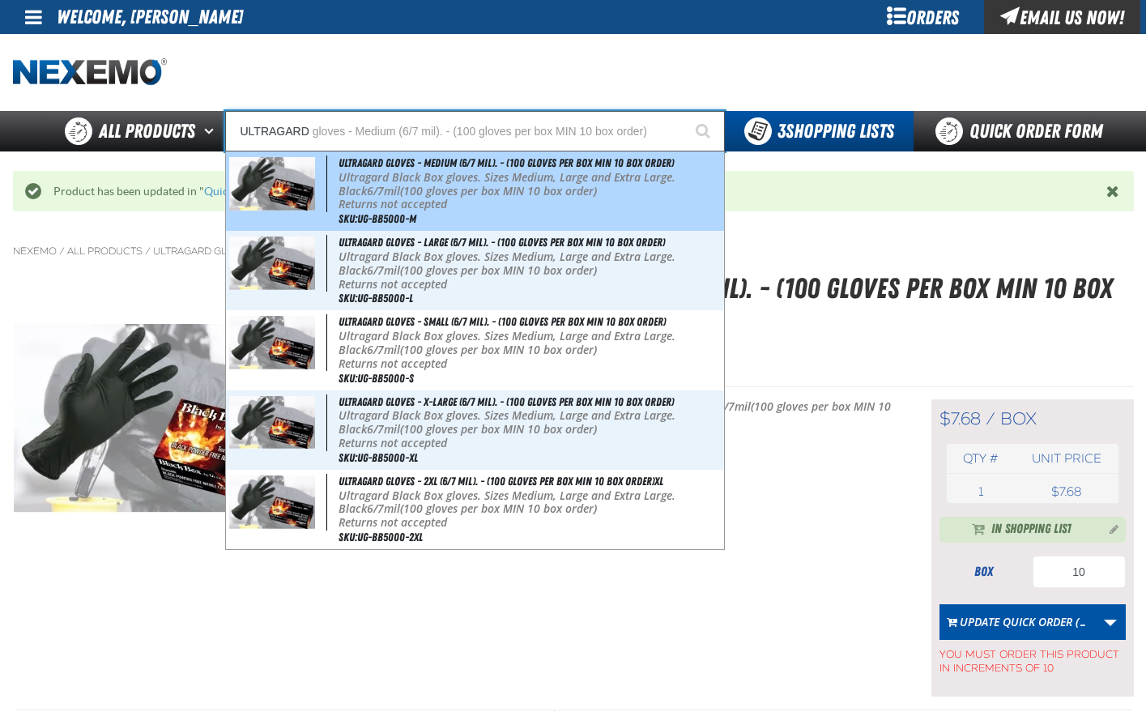
click at [412, 176] on p "Ultragard Black Box gloves. Sizes Medium, Large and Extra Large. Black 6/7mil (…" at bounding box center [530, 185] width 382 height 28
type input "Ultragard gloves - Medium (6/7 mil). - (100 gloves per box MIN 10 box order)"
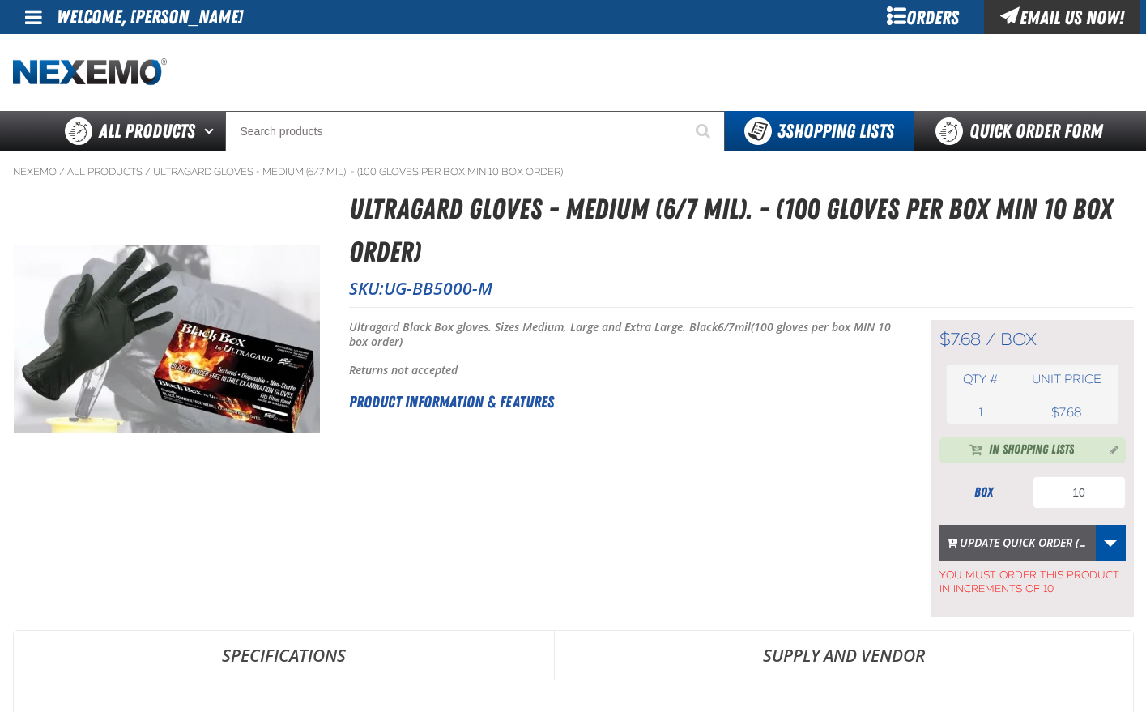
click at [1039, 541] on button "Update Quick Order (…" at bounding box center [1018, 543] width 156 height 36
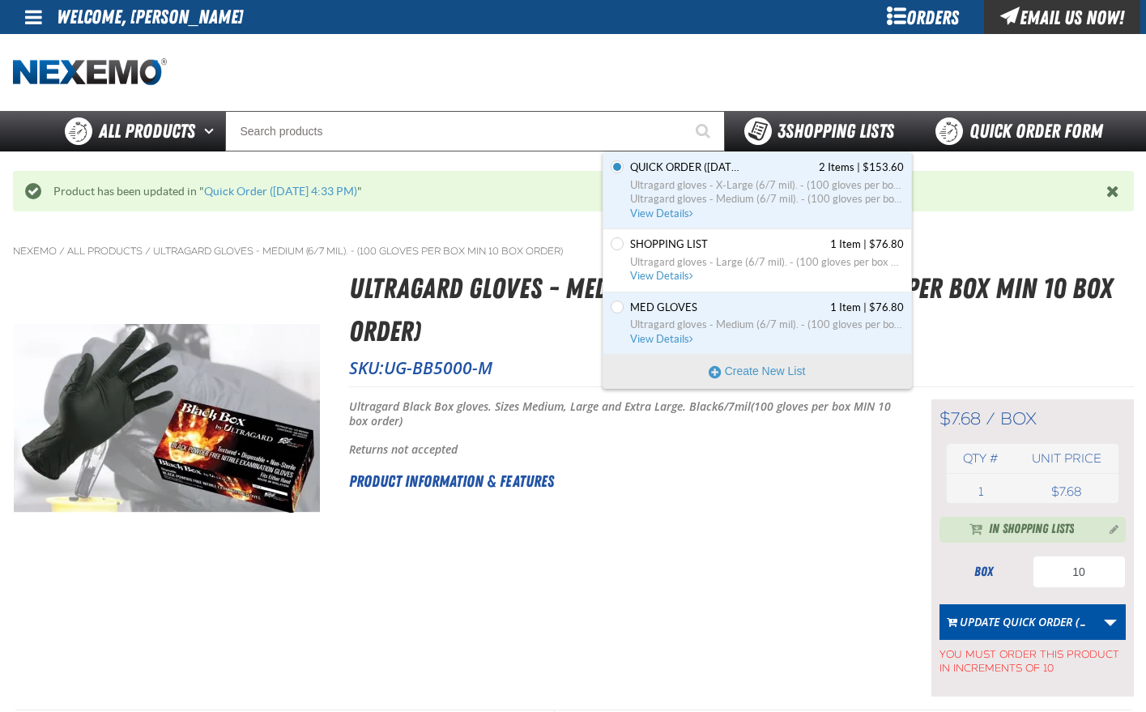
click at [844, 132] on span "3 Shopping Lists" at bounding box center [836, 131] width 117 height 23
click at [694, 193] on span "Ultragard gloves - Medium (6/7 mil). - (100 gloves per box MIN 10 box order)" at bounding box center [767, 199] width 274 height 15
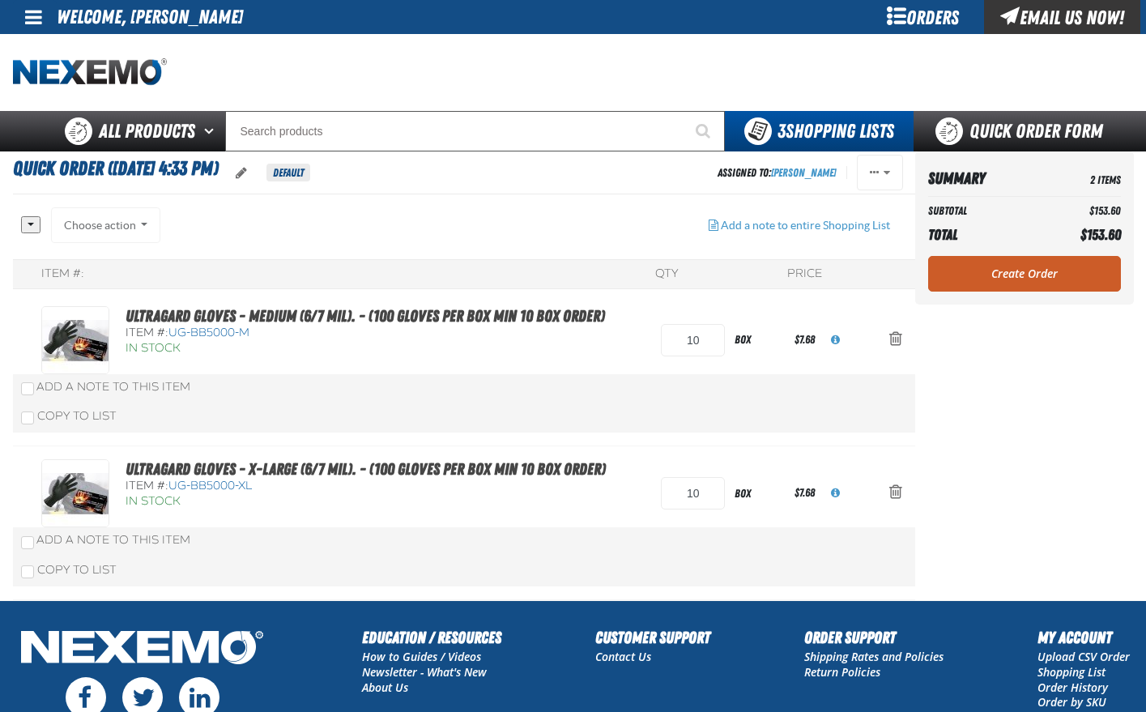
click at [138, 223] on div "Choose action Add to Shopping List Add to MED GLOVES Add to Zak CT [DATE] Creat…" at bounding box center [106, 225] width 110 height 36
click at [445, 220] on div "All None Choose action Add to Shopping List Add to MED GLOVES" at bounding box center [358, 233] width 675 height 52
click at [143, 224] on div "Choose action Add to Shopping List Add to MED GLOVES Add to Zak CT [DATE] Creat…" at bounding box center [106, 225] width 110 height 36
click at [107, 226] on div "Choose action Add to Shopping List Add to MED GLOVES Add to Zak CT 8.26.2025 Cr…" at bounding box center [106, 225] width 110 height 36
click at [1044, 274] on link "Create Order" at bounding box center [1024, 274] width 193 height 36
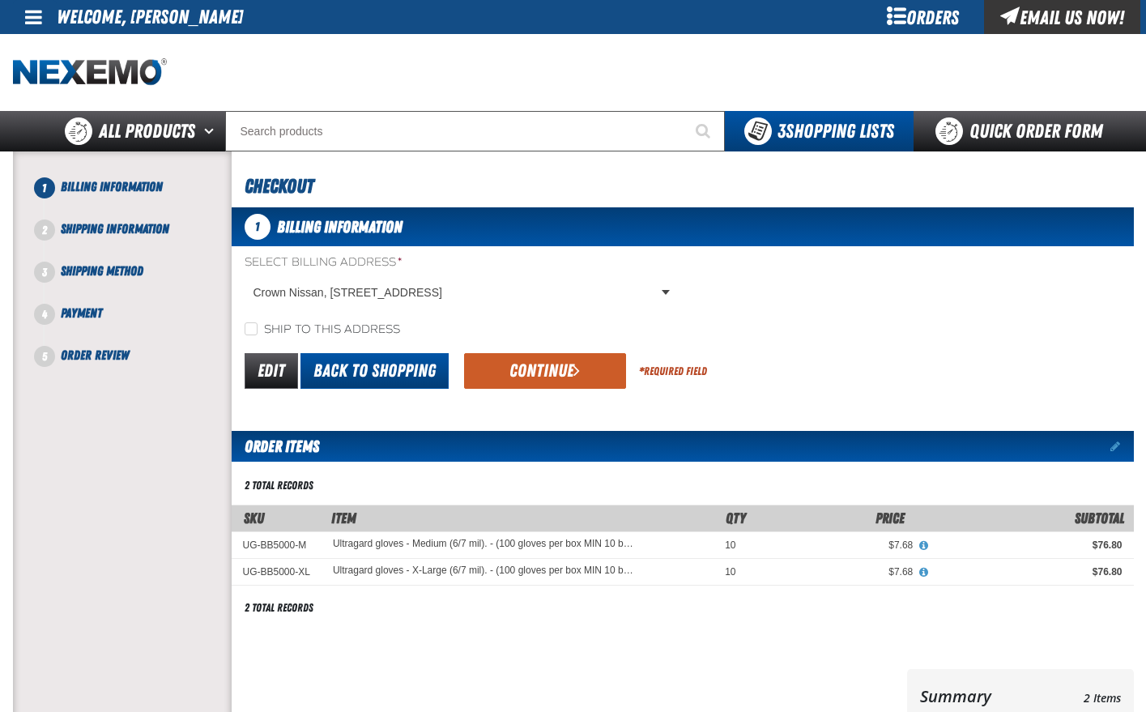
click at [384, 368] on link "Back to Shopping" at bounding box center [375, 371] width 148 height 36
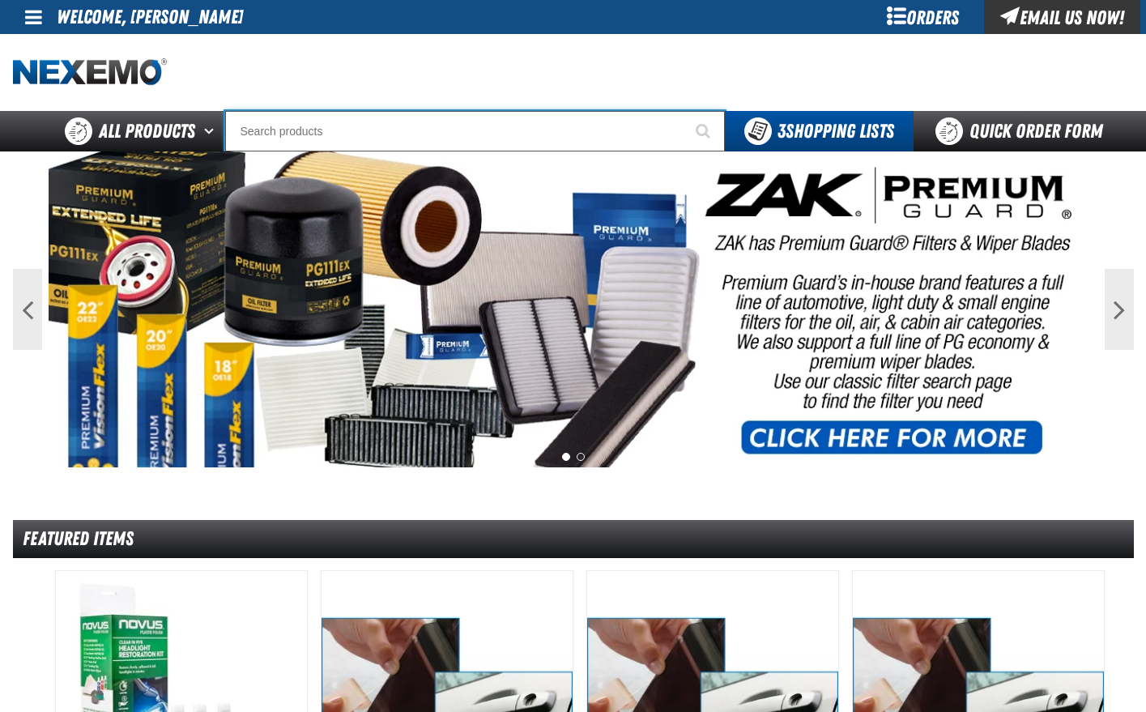
click at [446, 114] on input "Search" at bounding box center [475, 131] width 500 height 41
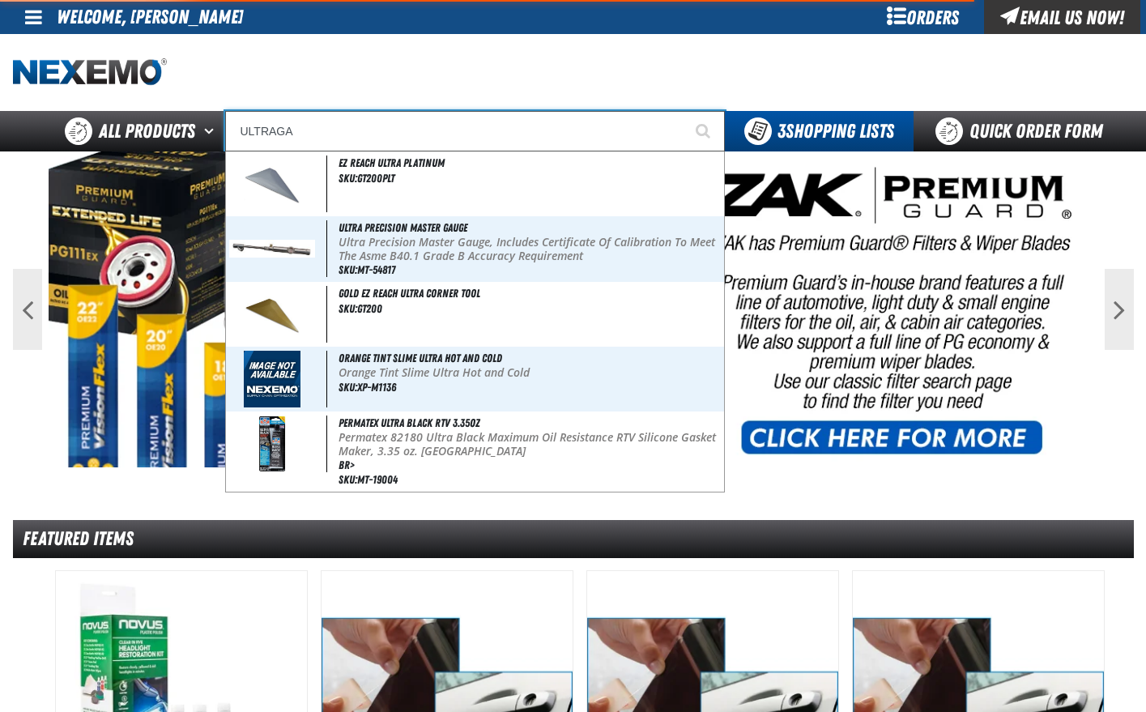
type input "ULTRAGAR"
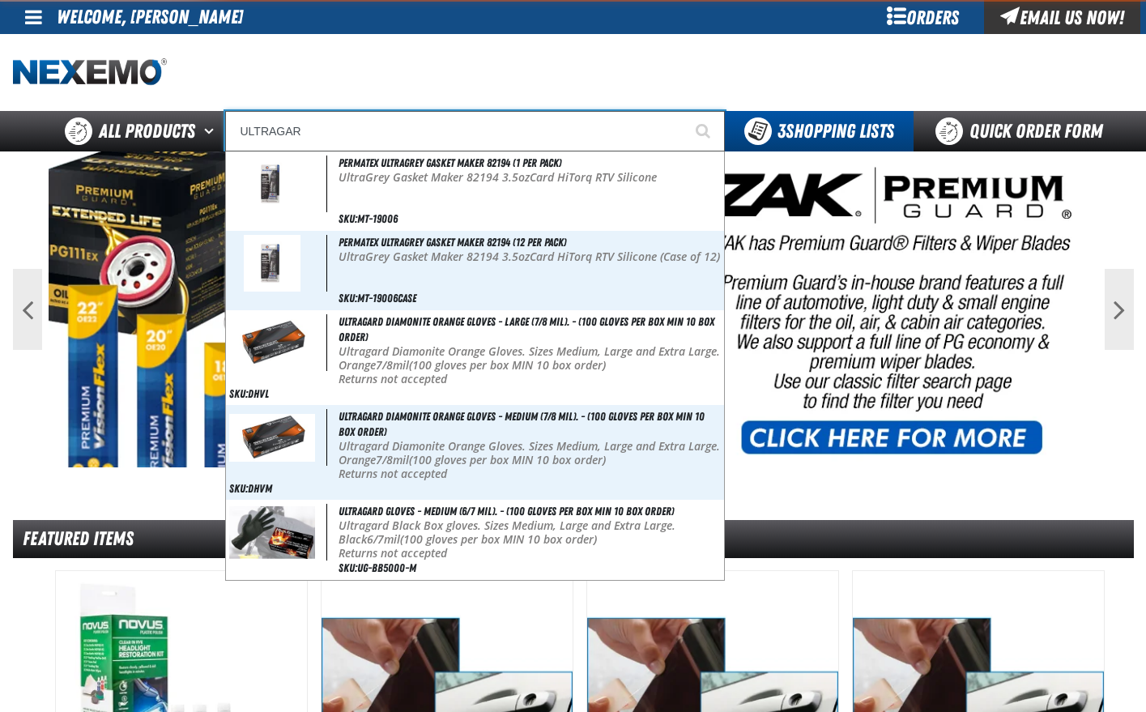
type input "ULTRAGARd gloves - Medium (6/7 mil). - (100 gloves per box MIN 10 box order)"
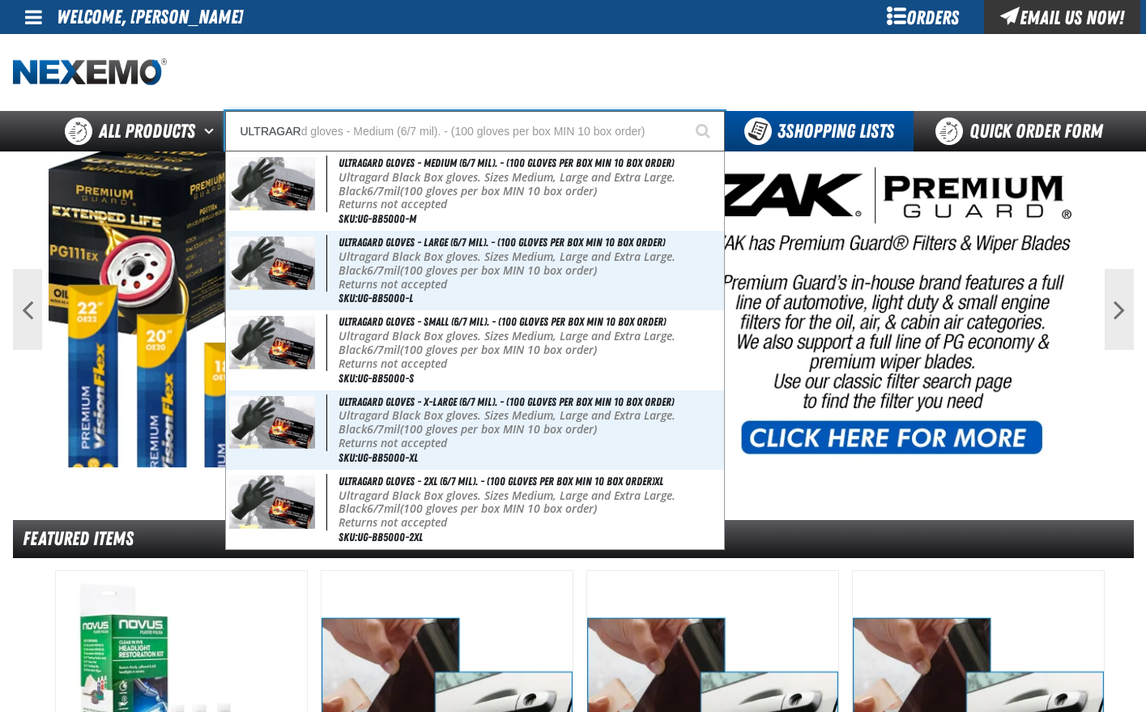
type input "ULTRAGARD"
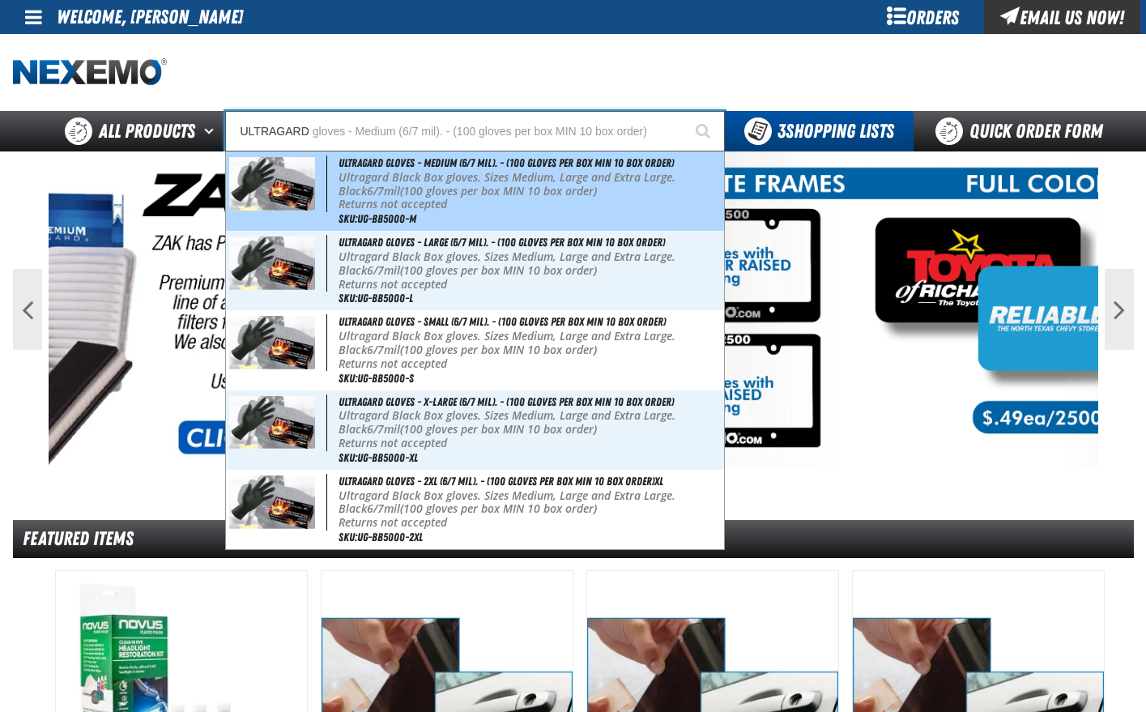
type input "ULTRAGARD gloves - Medium (6/7 mil). - (100 gloves per box MIN 10 box order)"
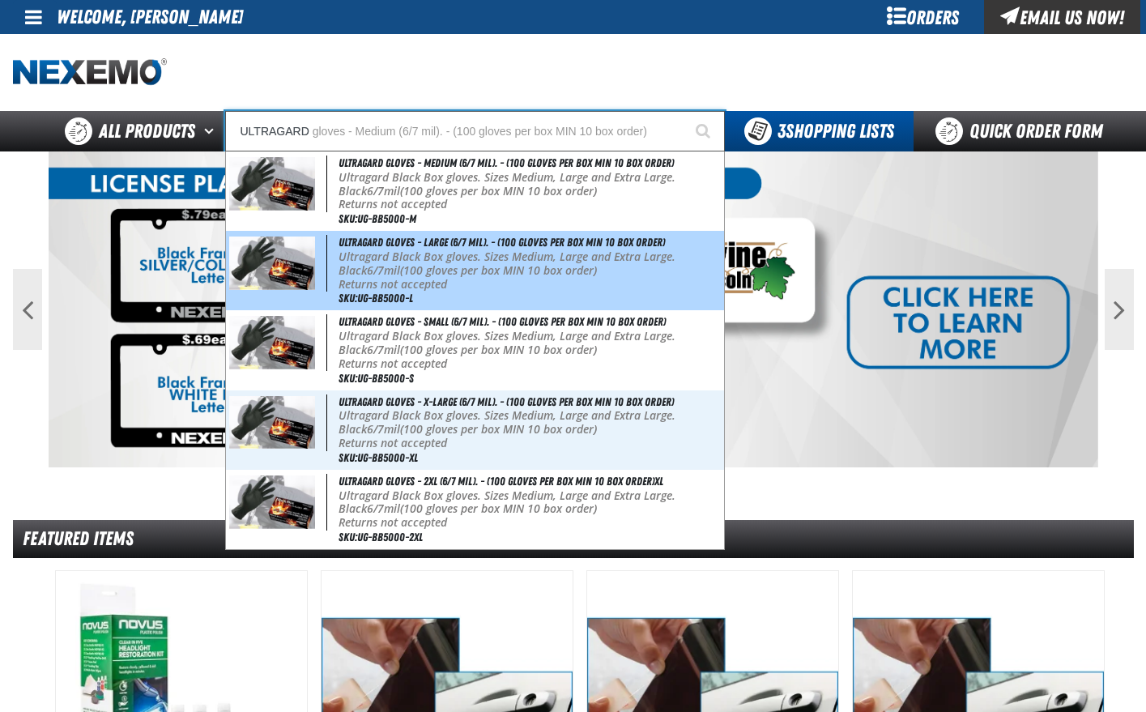
click at [385, 269] on p "Ultragard Black Box gloves. Sizes Medium, Large and Extra Large. Black 6/7mil (…" at bounding box center [530, 264] width 382 height 28
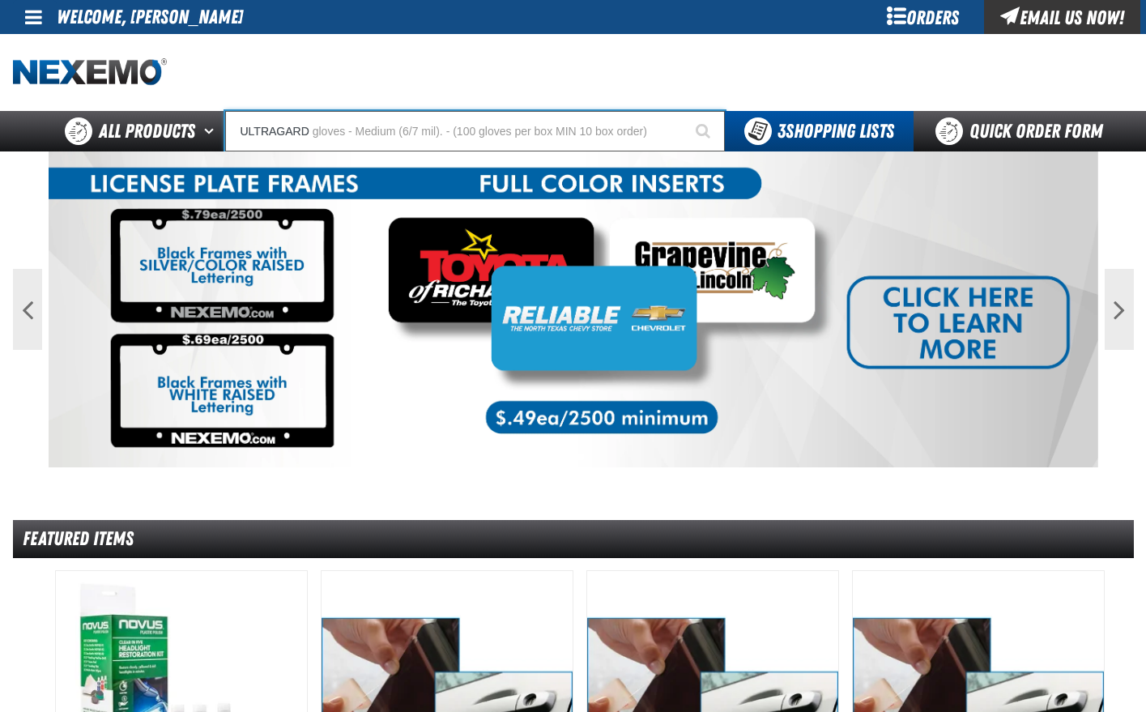
type input "Ultragard gloves - Large (6/7 mil). - (100 gloves per box MIN 10 box order)"
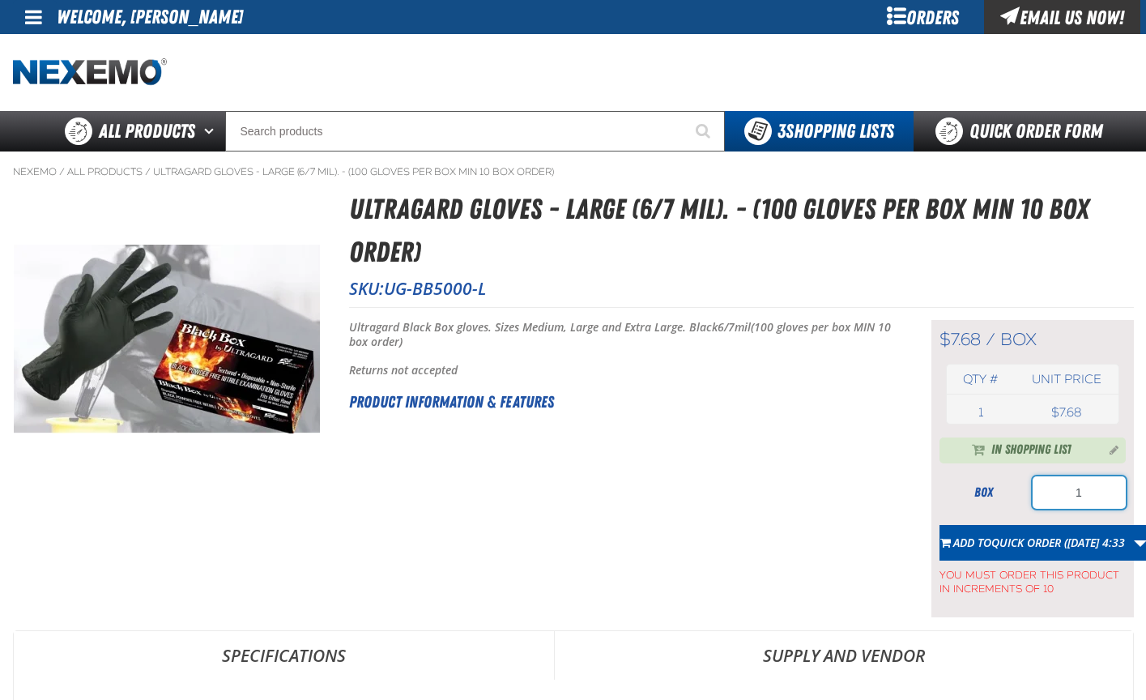
click at [1101, 494] on input "1" at bounding box center [1079, 492] width 93 height 32
type input "10"
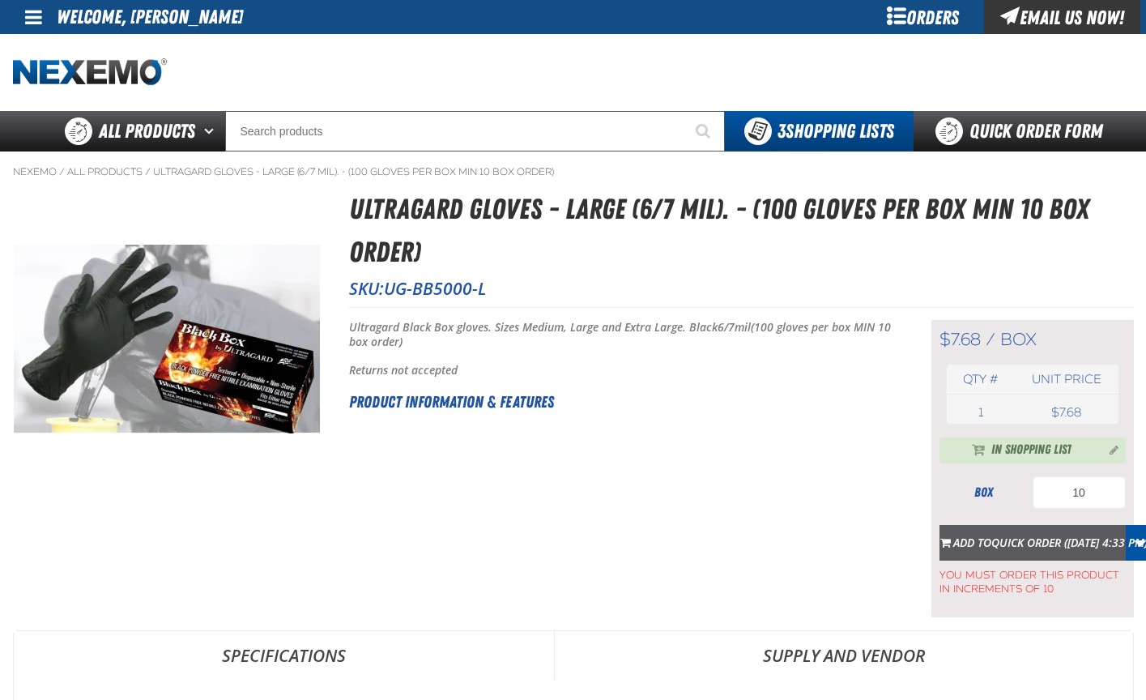
click at [1064, 540] on span "Quick Order ([DATE] 4:33 PM)" at bounding box center [1070, 542] width 156 height 15
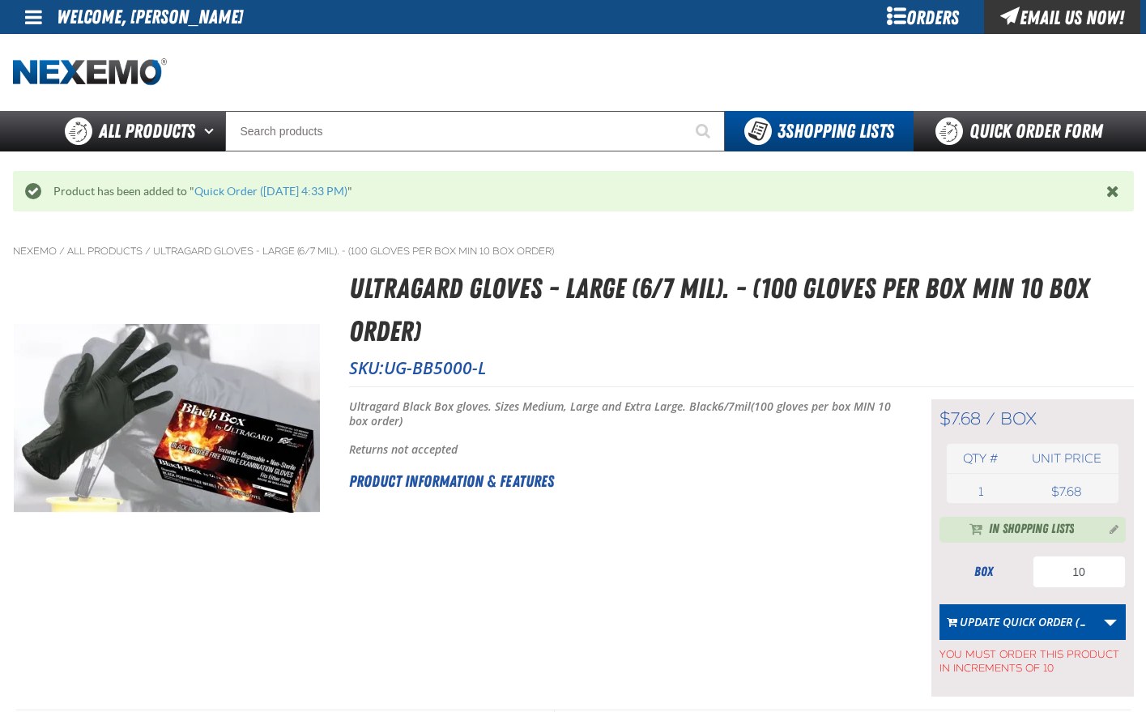
click at [729, 507] on div "Short Description: Ultragard Black Box gloves. Sizes Medium, Large and Extra La…" at bounding box center [620, 547] width 542 height 297
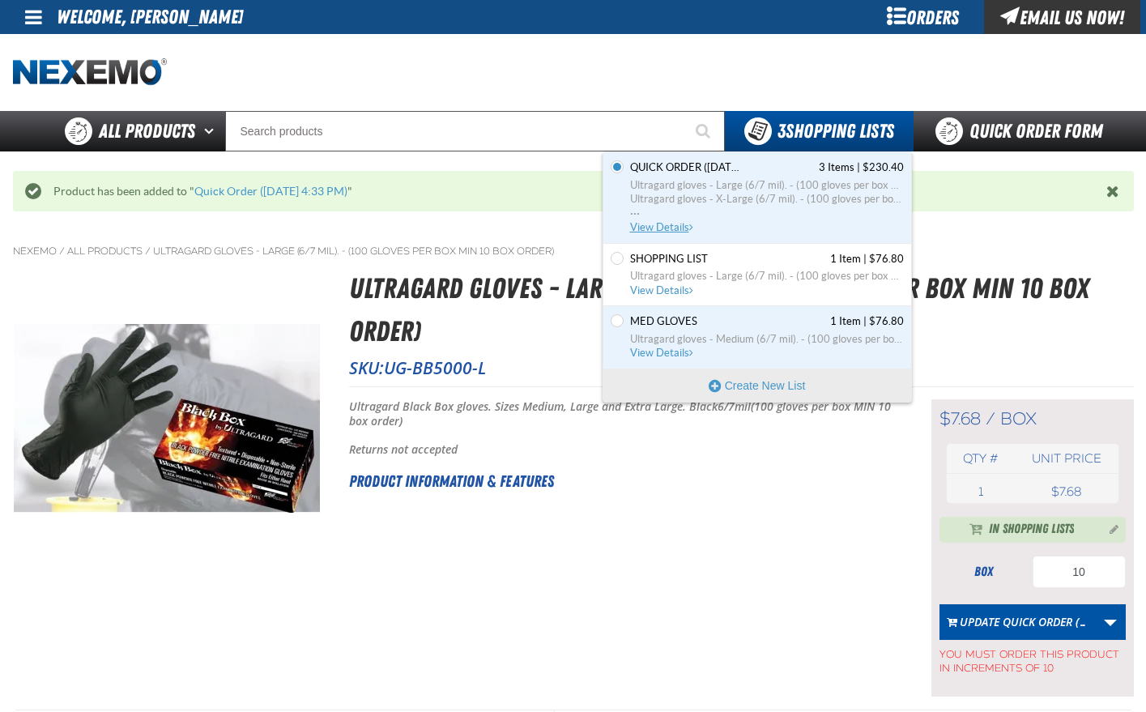
click at [666, 224] on span "View Details" at bounding box center [663, 227] width 66 height 12
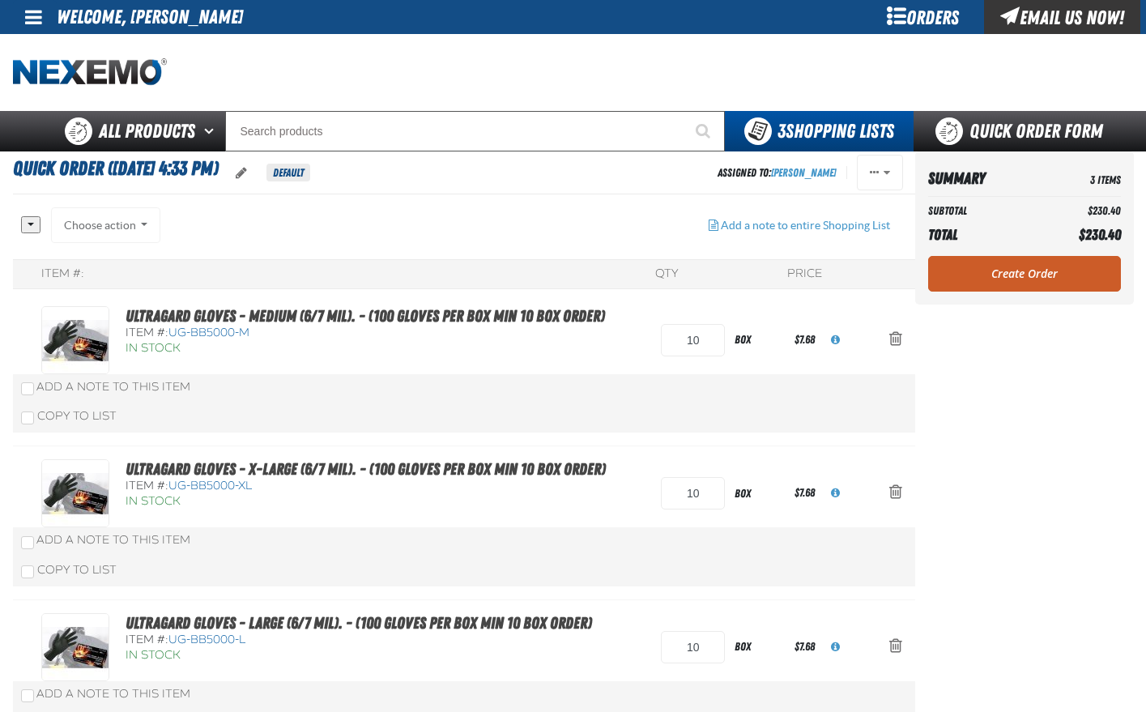
scroll to position [81, 0]
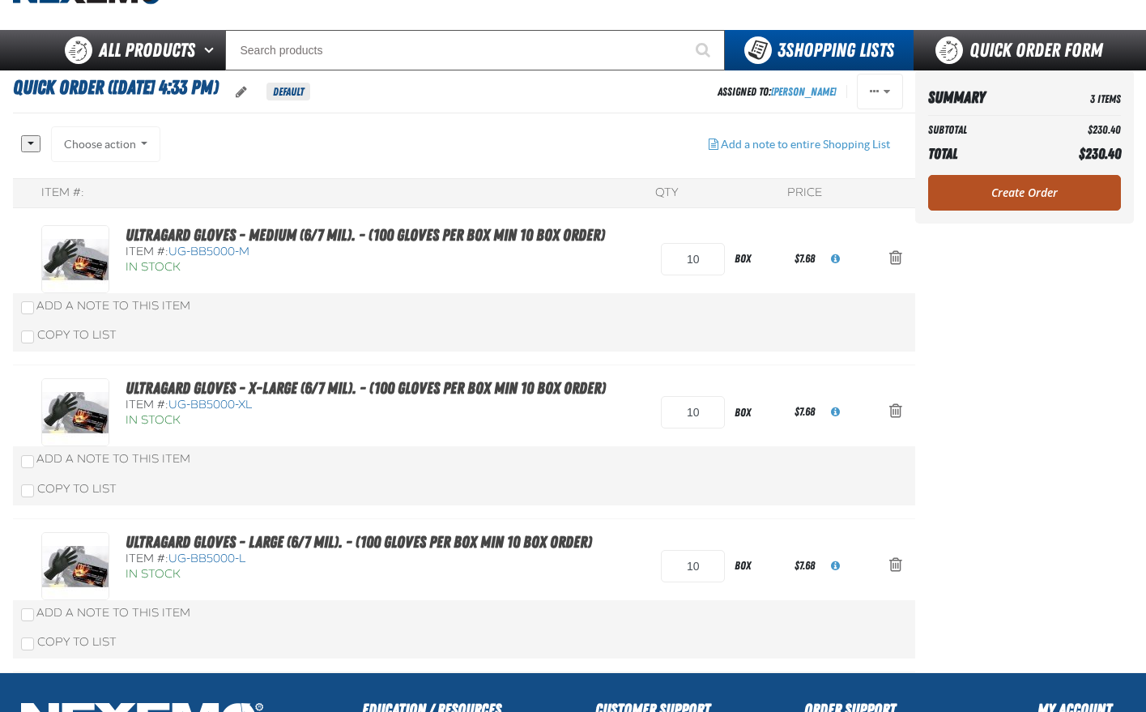
click at [1036, 191] on link "Create Order" at bounding box center [1024, 193] width 193 height 36
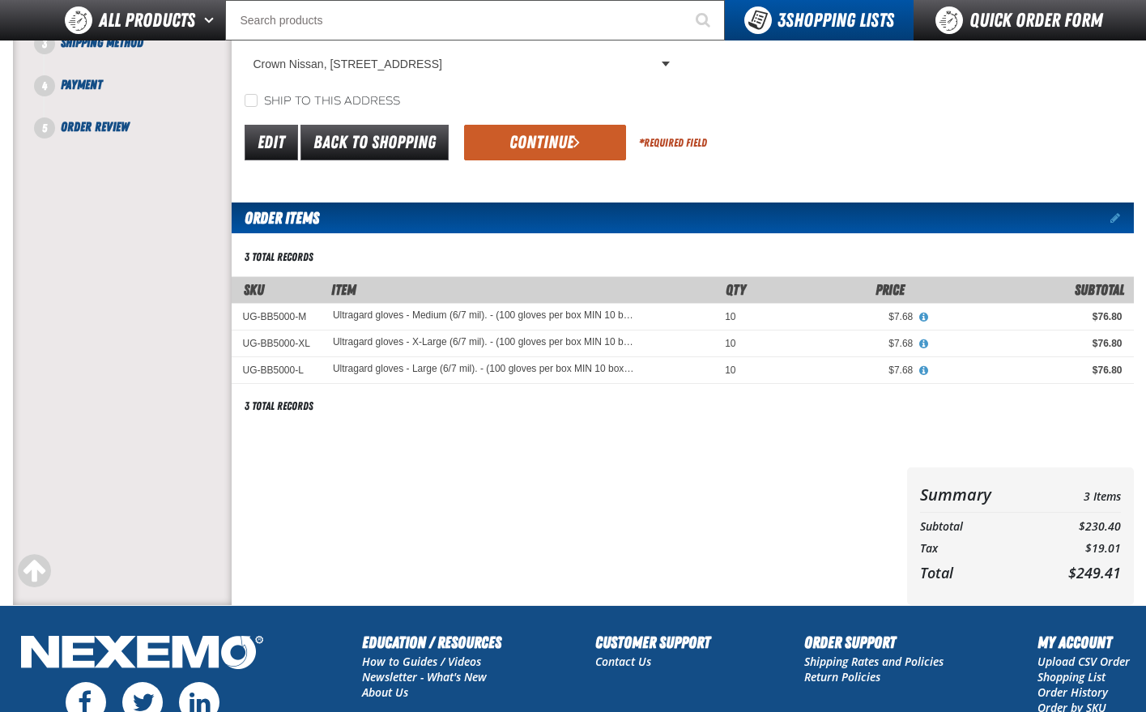
scroll to position [162, 0]
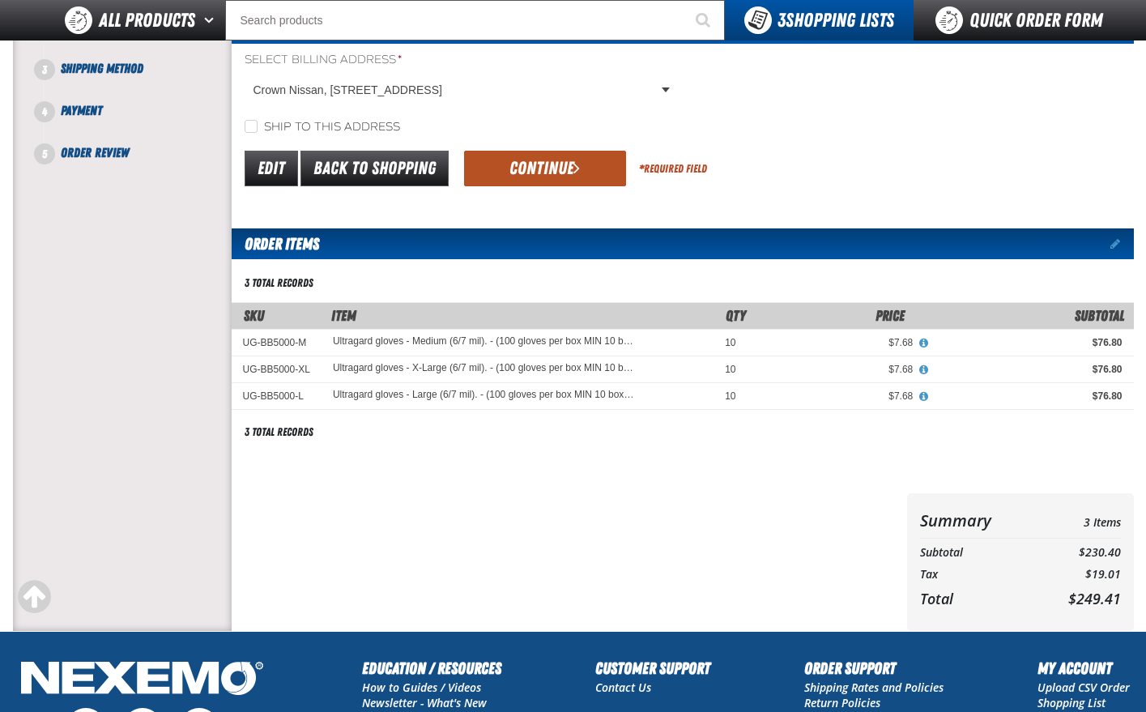
click at [548, 167] on button "Continue" at bounding box center [545, 169] width 162 height 36
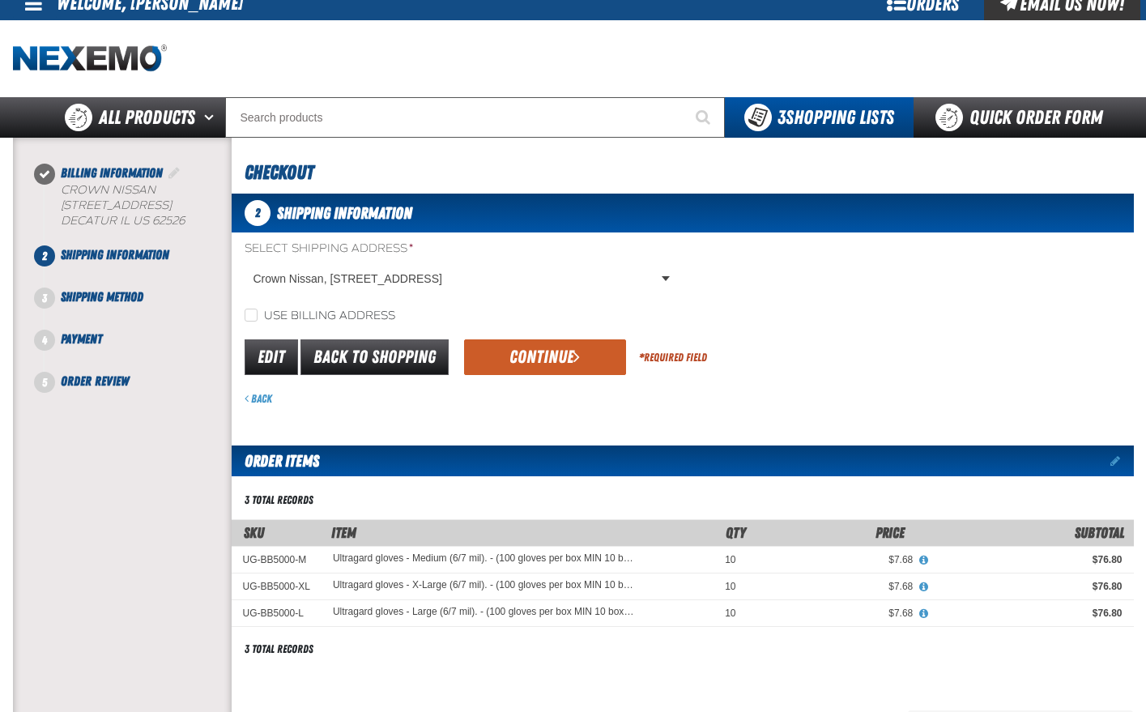
scroll to position [0, 0]
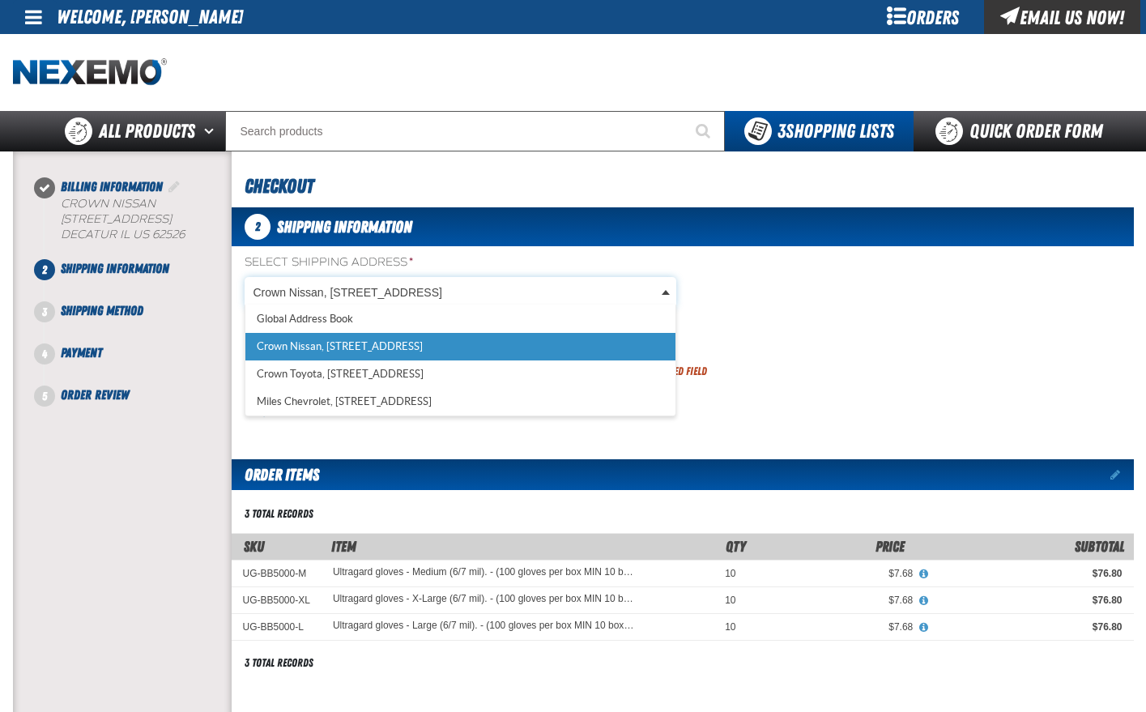
click at [666, 294] on body "Skip to Main Content Staging Site 5.1 Upgrade Site My Account My Account Suppor…" at bounding box center [573, 586] width 1146 height 1172
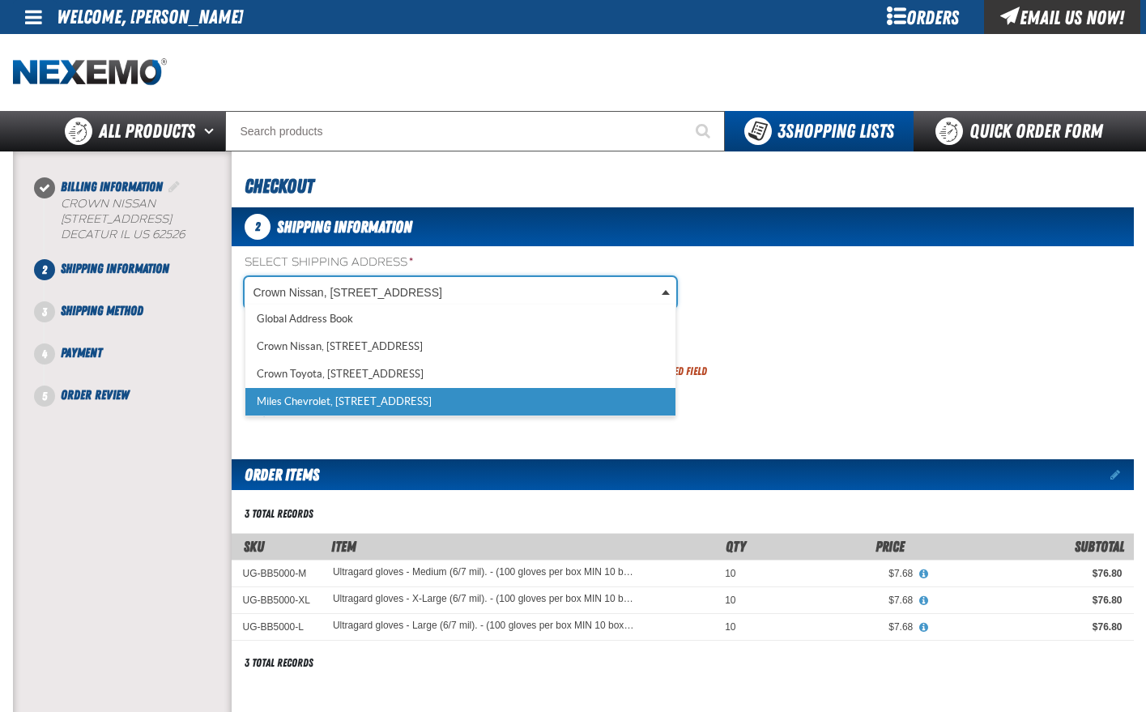
select select "a_317"
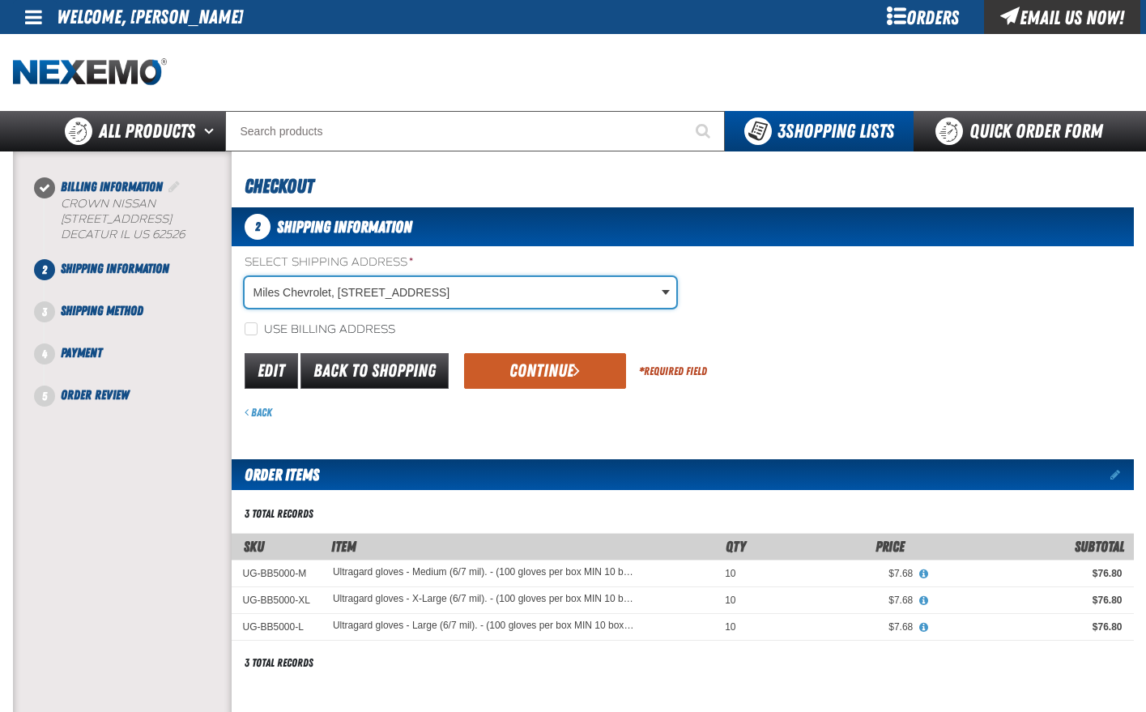
click at [71, 207] on span "Crown Nissan" at bounding box center [108, 204] width 95 height 14
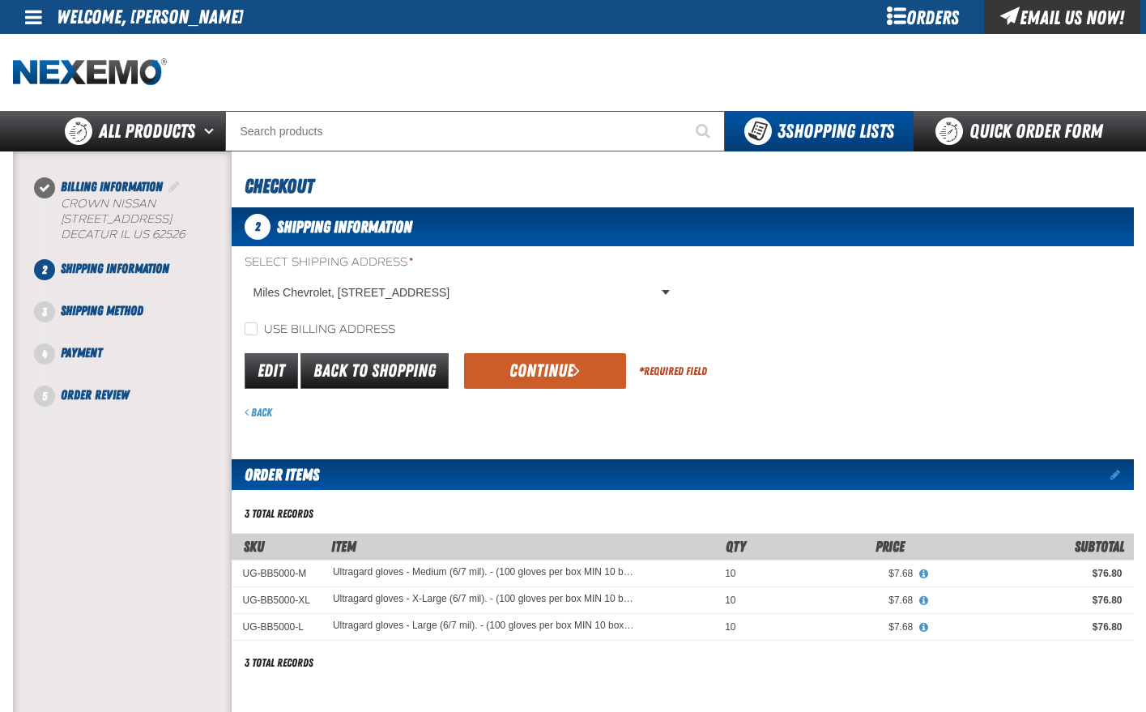
click at [58, 181] on li "Billing Information Crown Nissan [STREET_ADDRESS]" at bounding box center [138, 218] width 187 height 82
click at [61, 183] on span "Billing Information" at bounding box center [112, 186] width 102 height 15
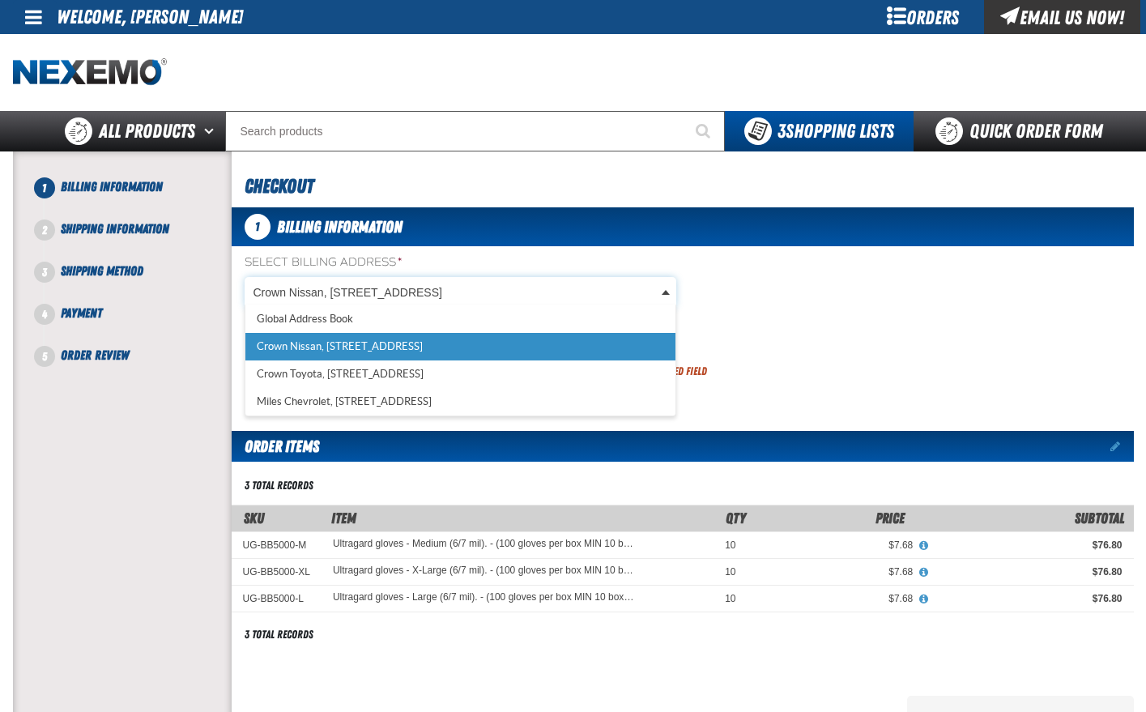
click at [665, 292] on body "Skip to Main Content Staging Site 5.1 Upgrade Site My Account My Account Suppor…" at bounding box center [573, 572] width 1146 height 1144
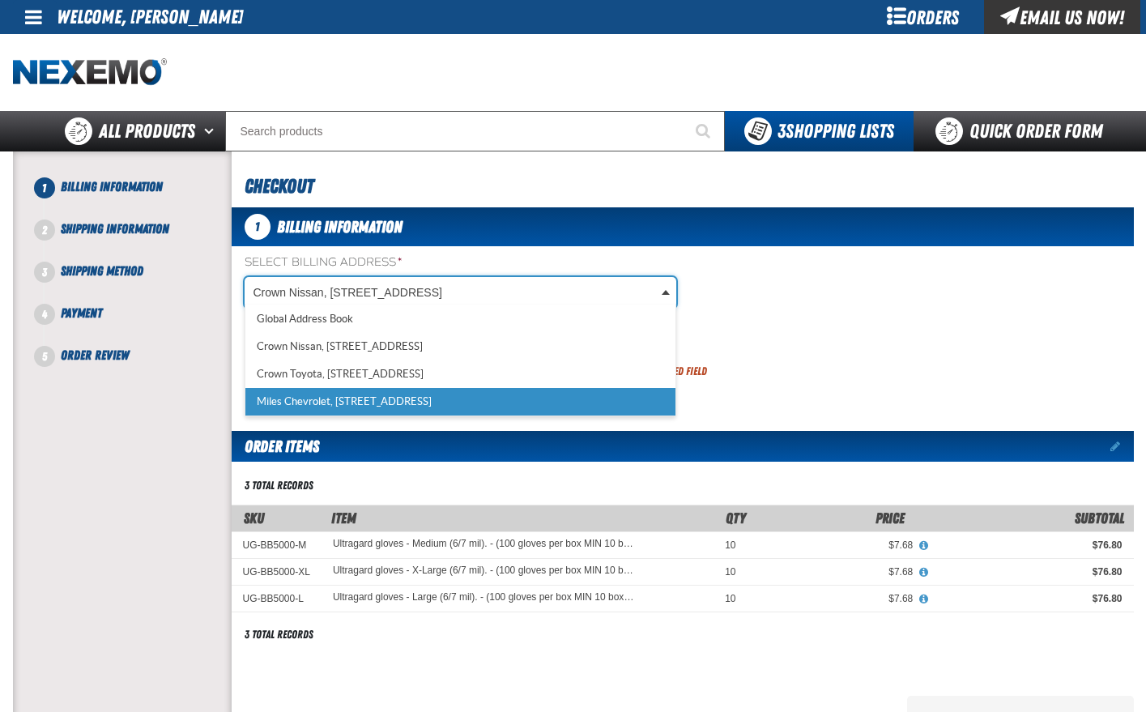
select select "a_317"
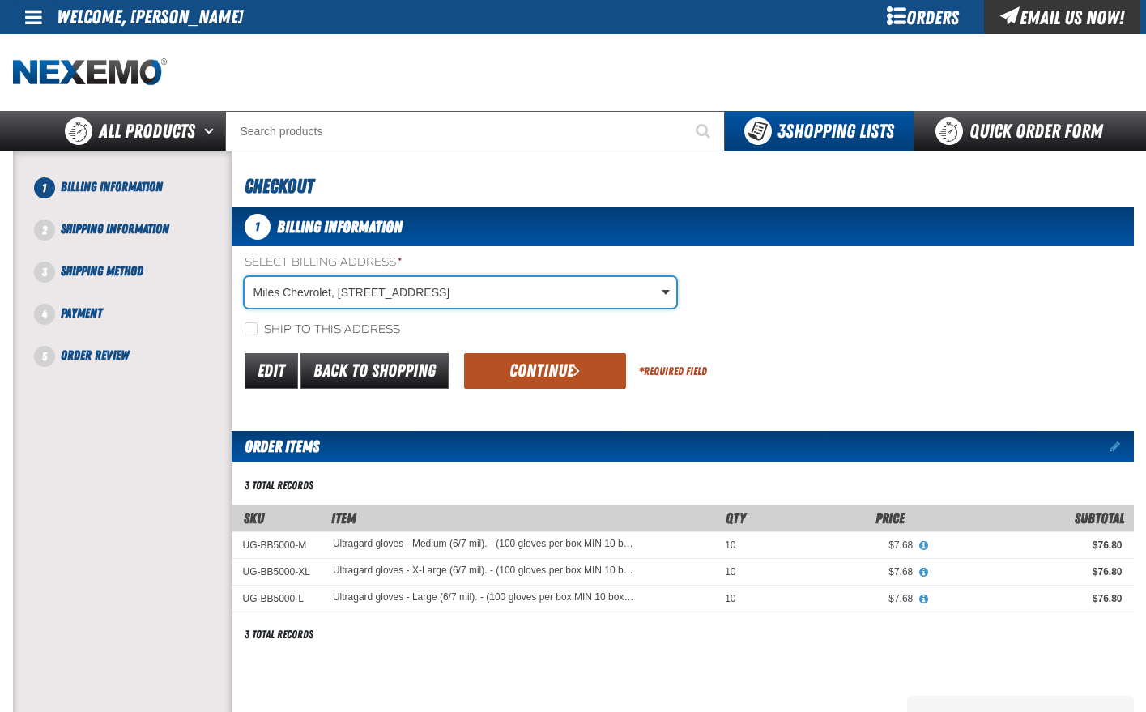
click at [553, 370] on button "Continue" at bounding box center [545, 371] width 162 height 36
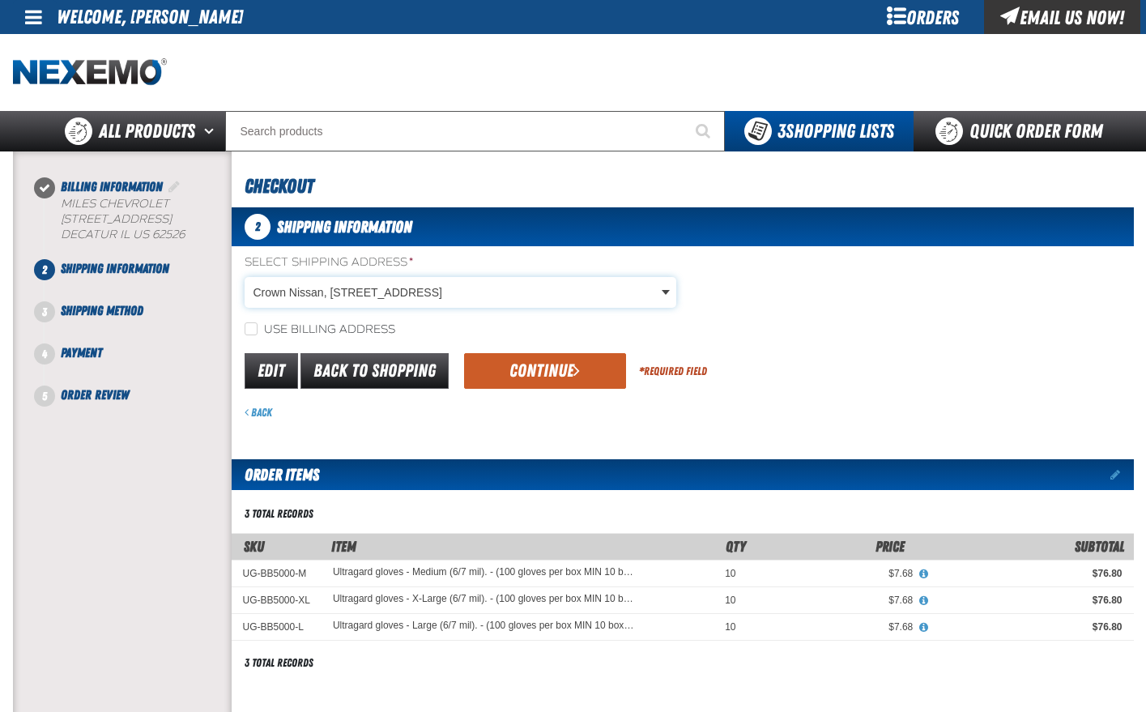
click at [666, 291] on body "Skip to Main Content Staging Site 5.1 Upgrade Site My Account My Account Suppor…" at bounding box center [573, 586] width 1146 height 1172
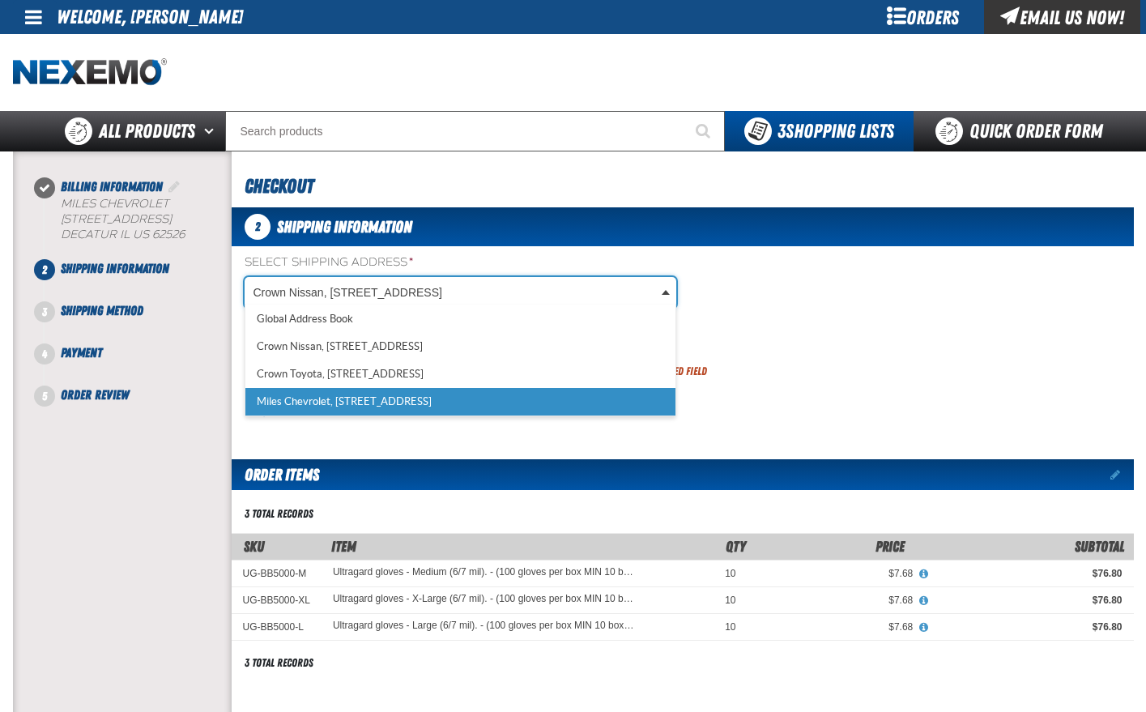
scroll to position [0, 7]
select select "a_317"
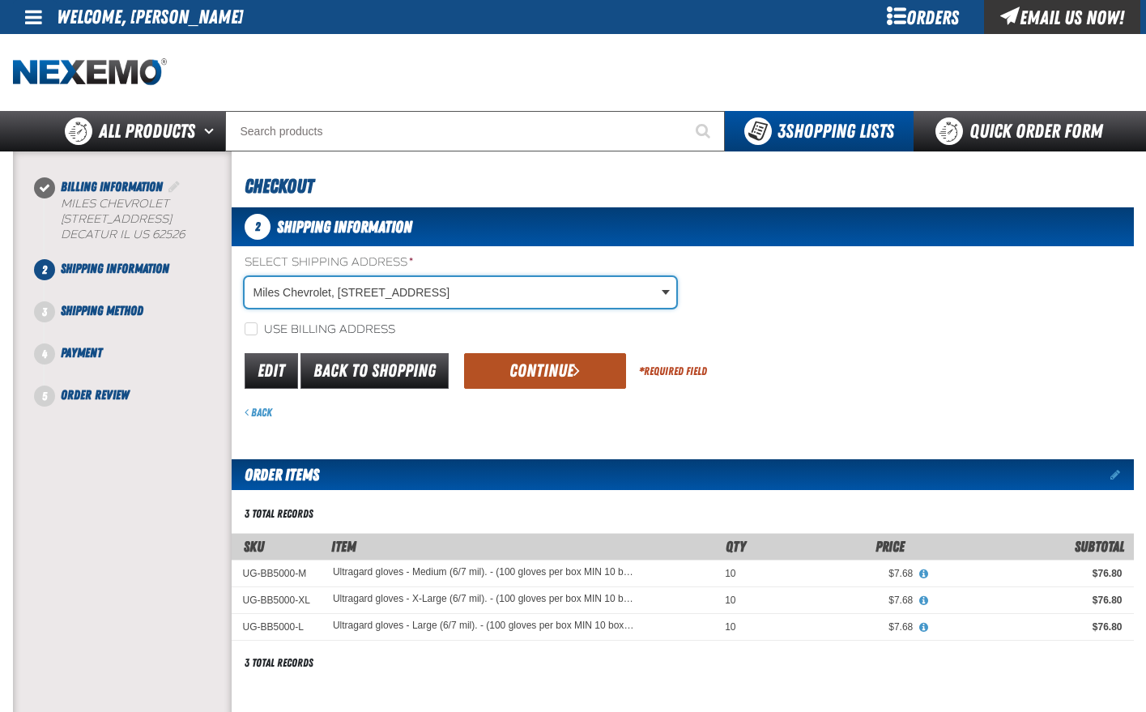
click at [555, 369] on button "Continue" at bounding box center [545, 371] width 162 height 36
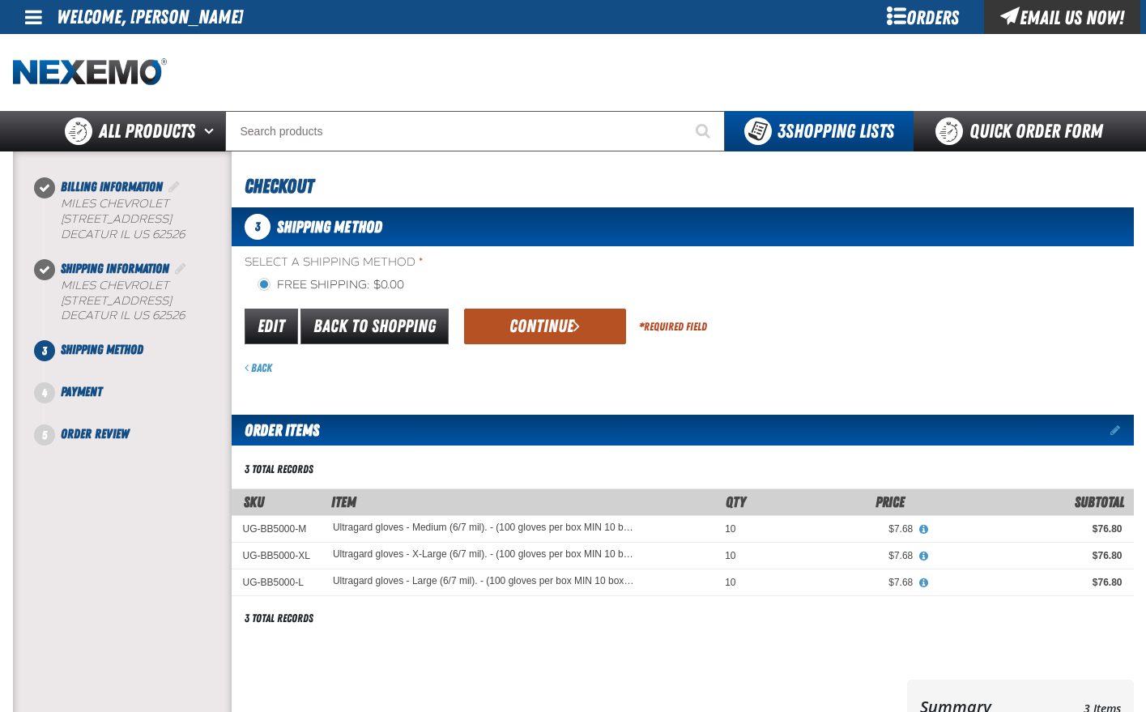
click at [562, 327] on button "Continue" at bounding box center [545, 327] width 162 height 36
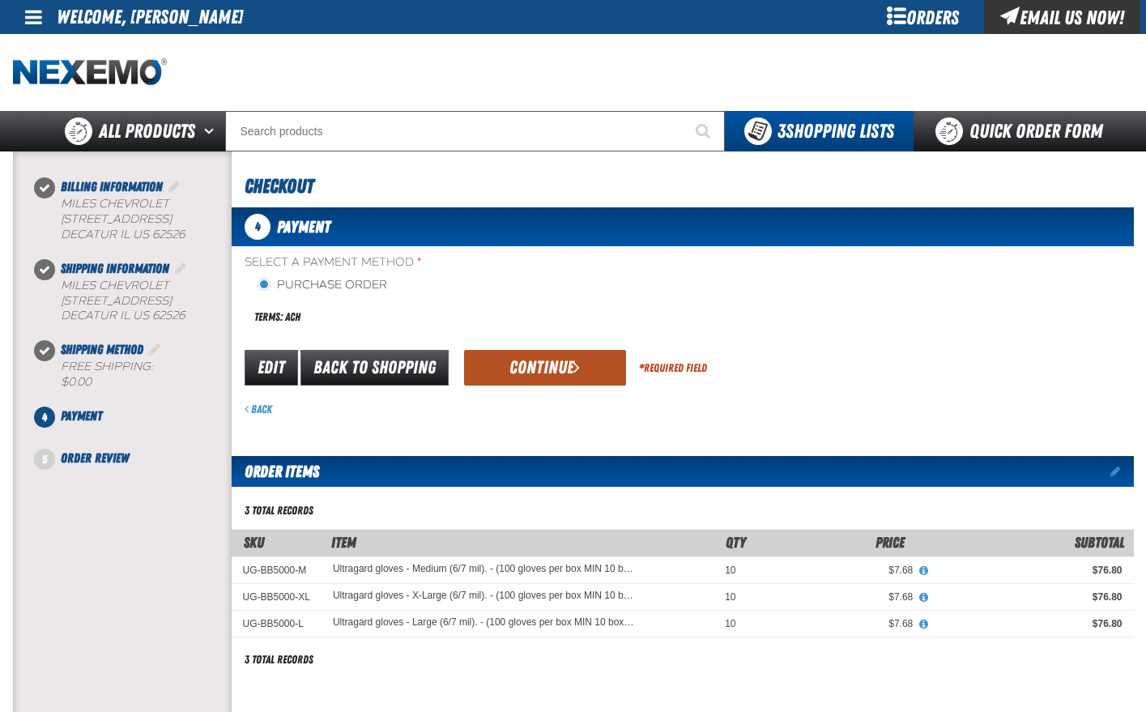
click at [549, 365] on button "Continue" at bounding box center [545, 368] width 162 height 36
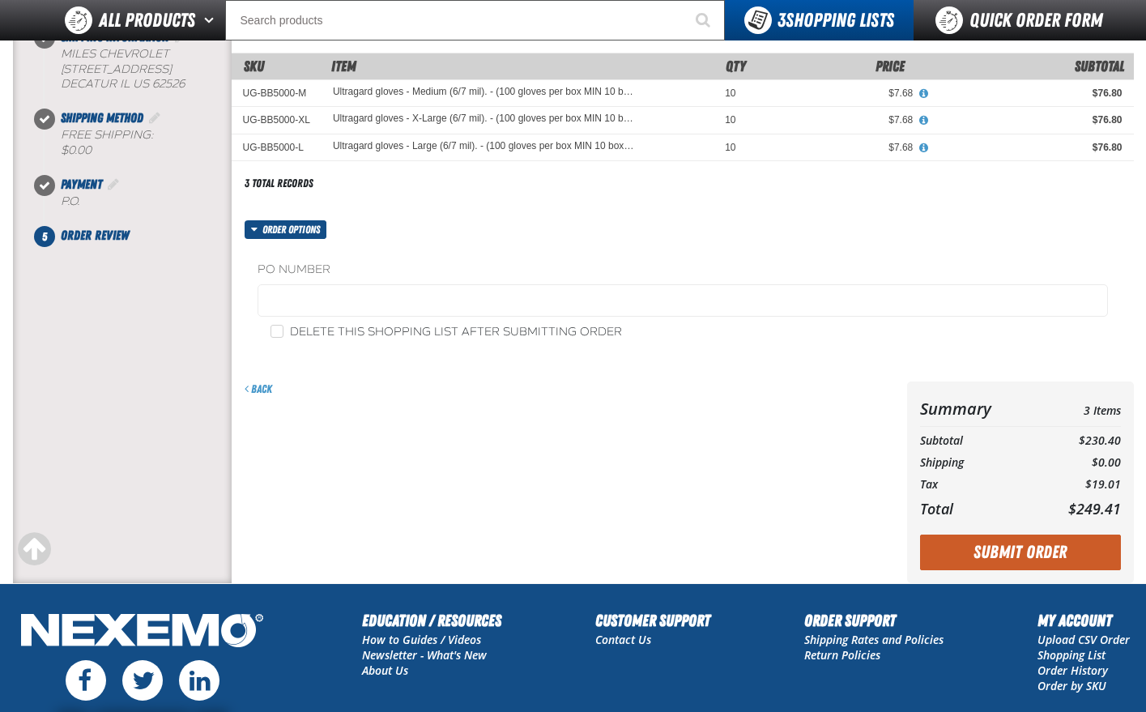
scroll to position [162, 0]
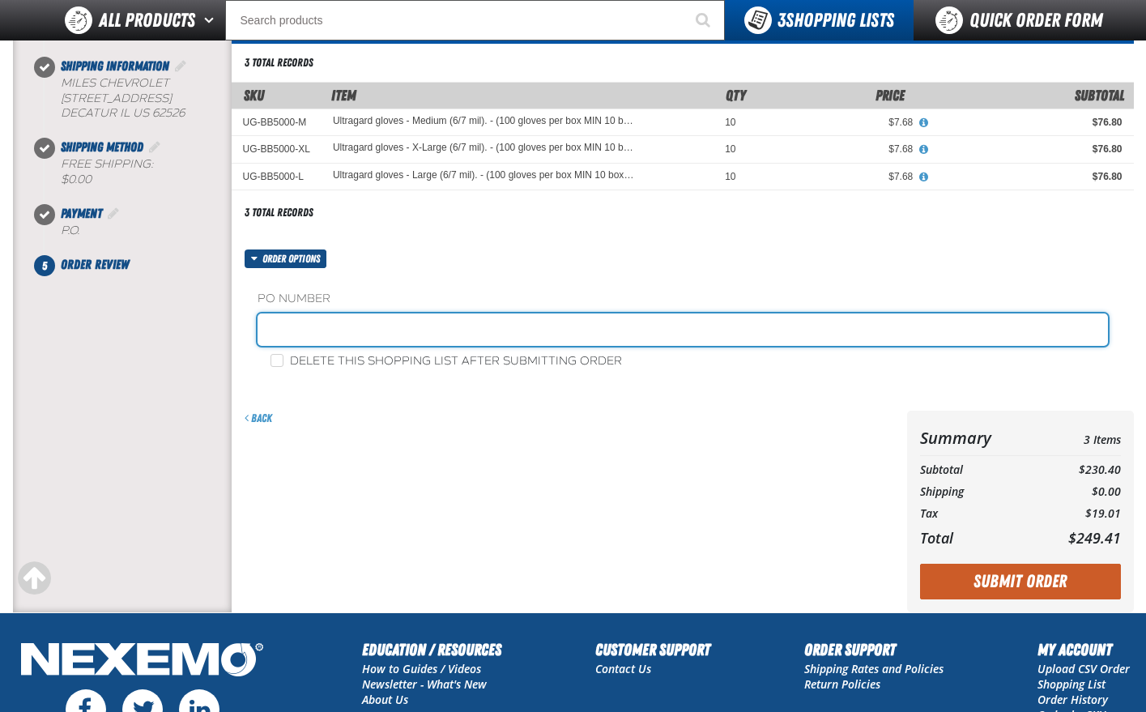
click at [288, 333] on input "text" at bounding box center [683, 330] width 851 height 32
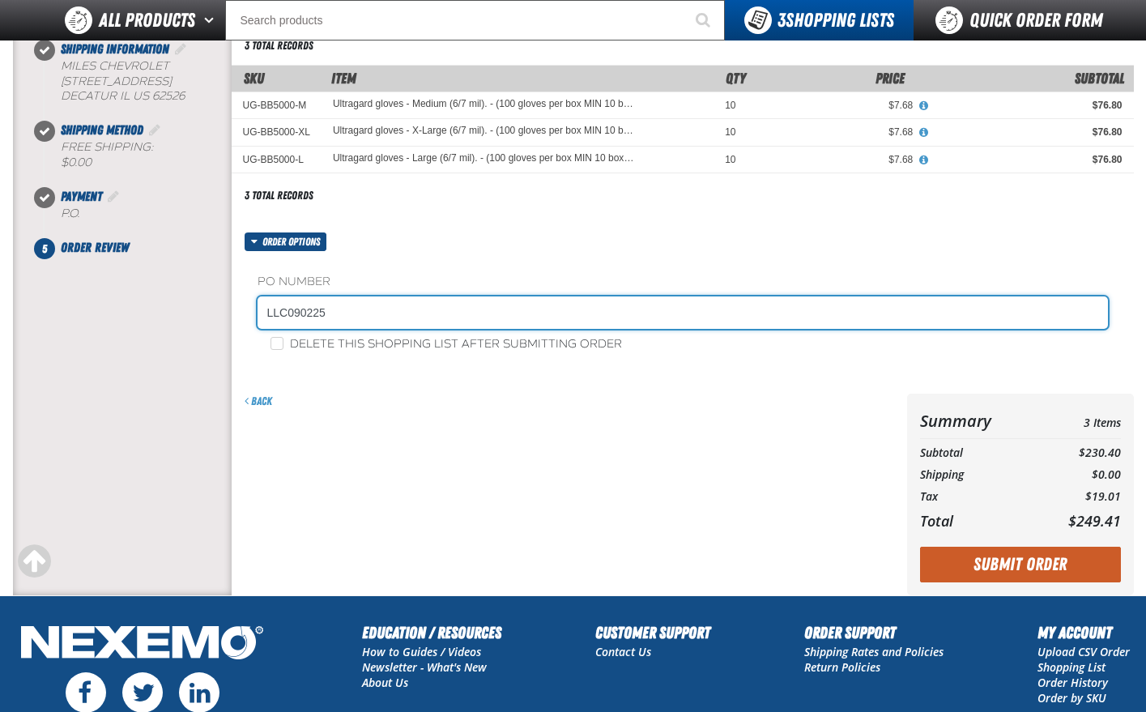
scroll to position [243, 0]
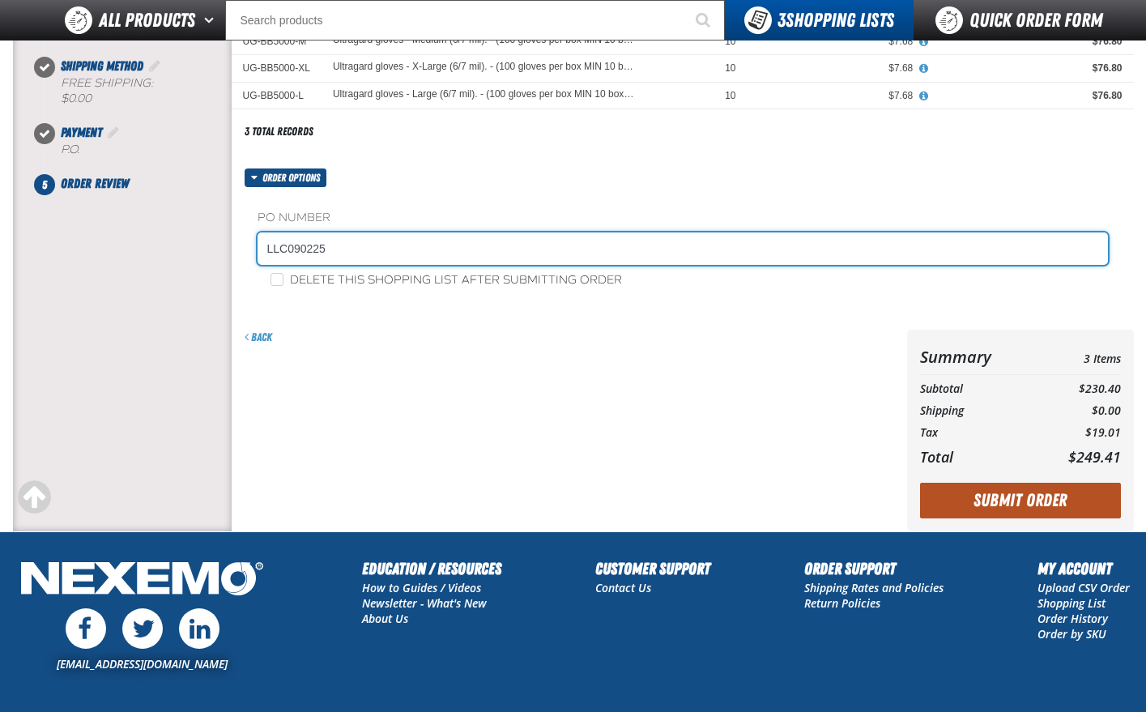
type input "LLC090225"
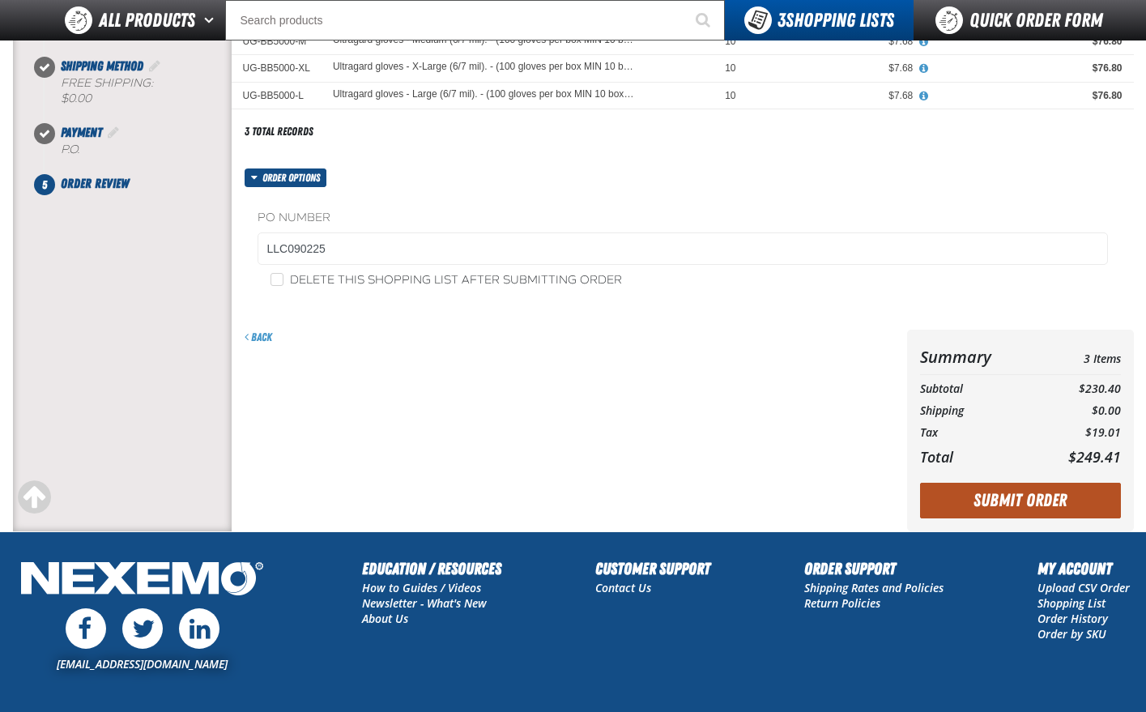
click at [1027, 501] on button "Submit Order" at bounding box center [1020, 501] width 201 height 36
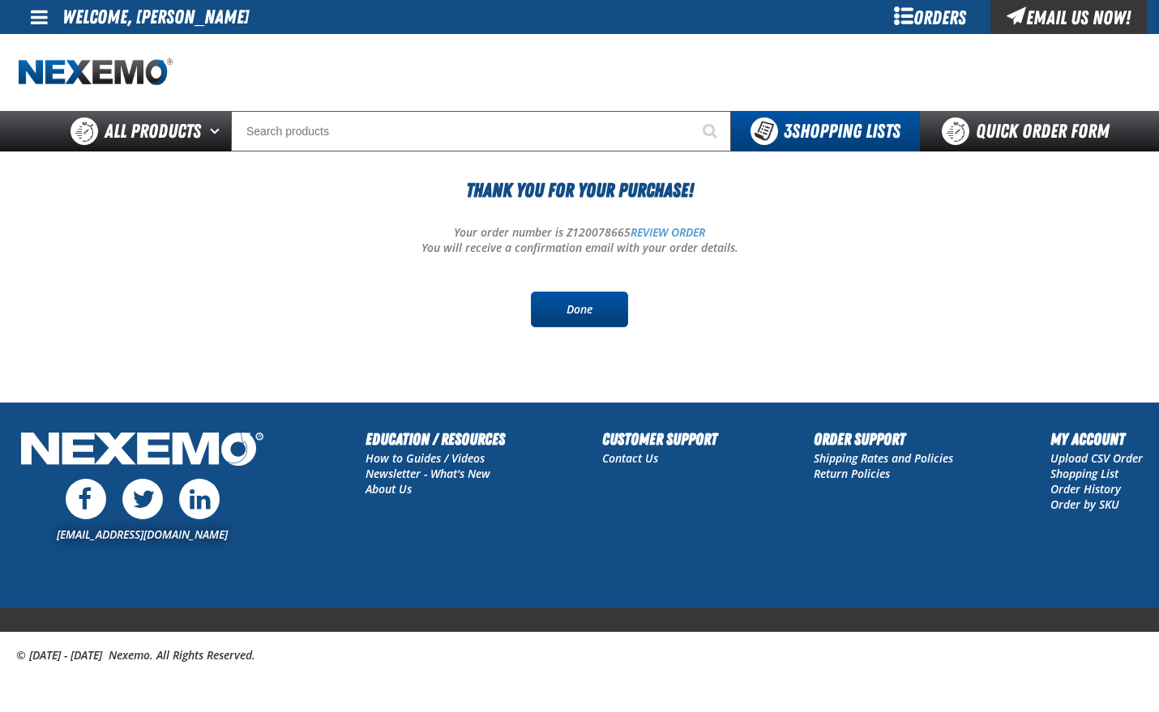
click at [561, 314] on link "Done" at bounding box center [579, 310] width 97 height 36
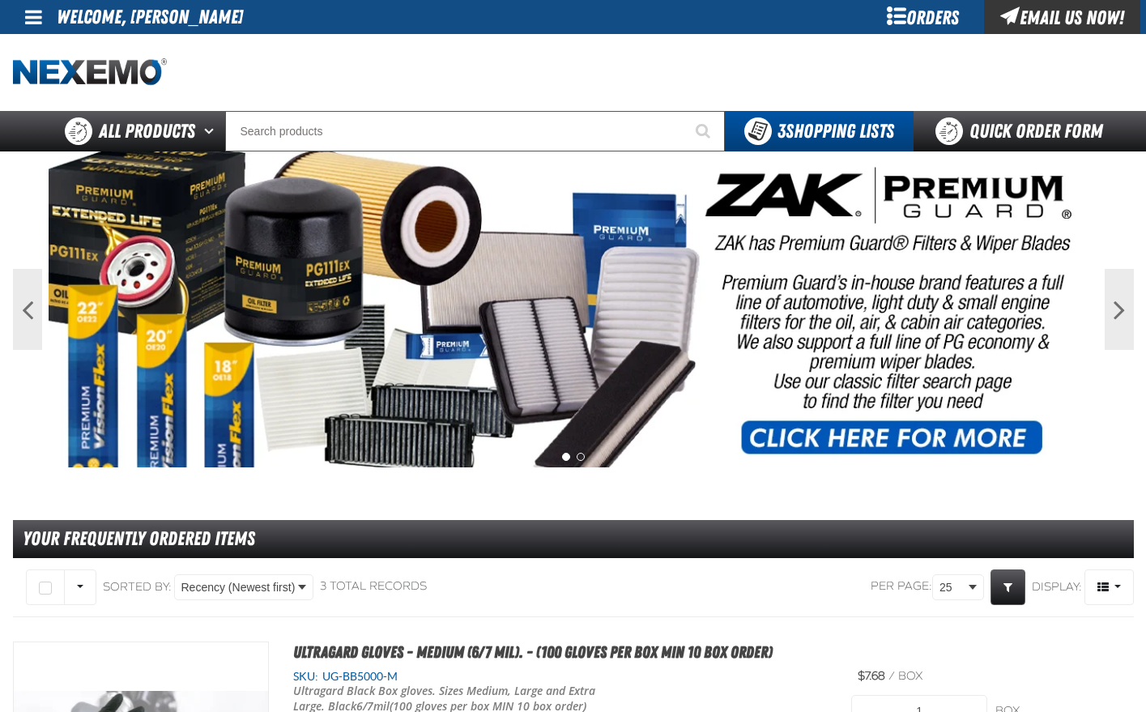
click at [645, 80] on div at bounding box center [573, 72] width 1121 height 77
click at [28, 307] on button "Previous" at bounding box center [27, 309] width 29 height 81
